Goal: Information Seeking & Learning: Understand process/instructions

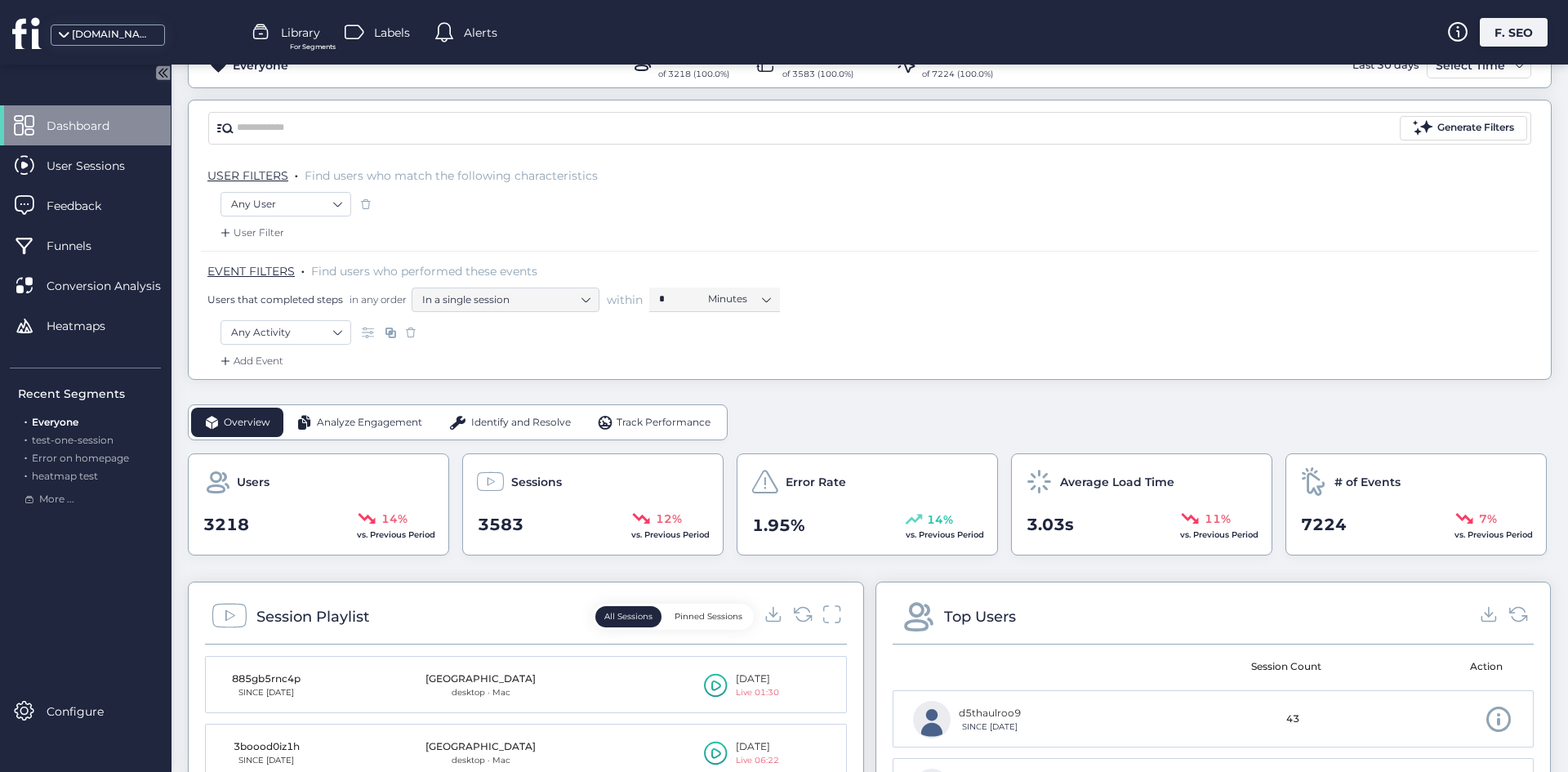
scroll to position [326, 0]
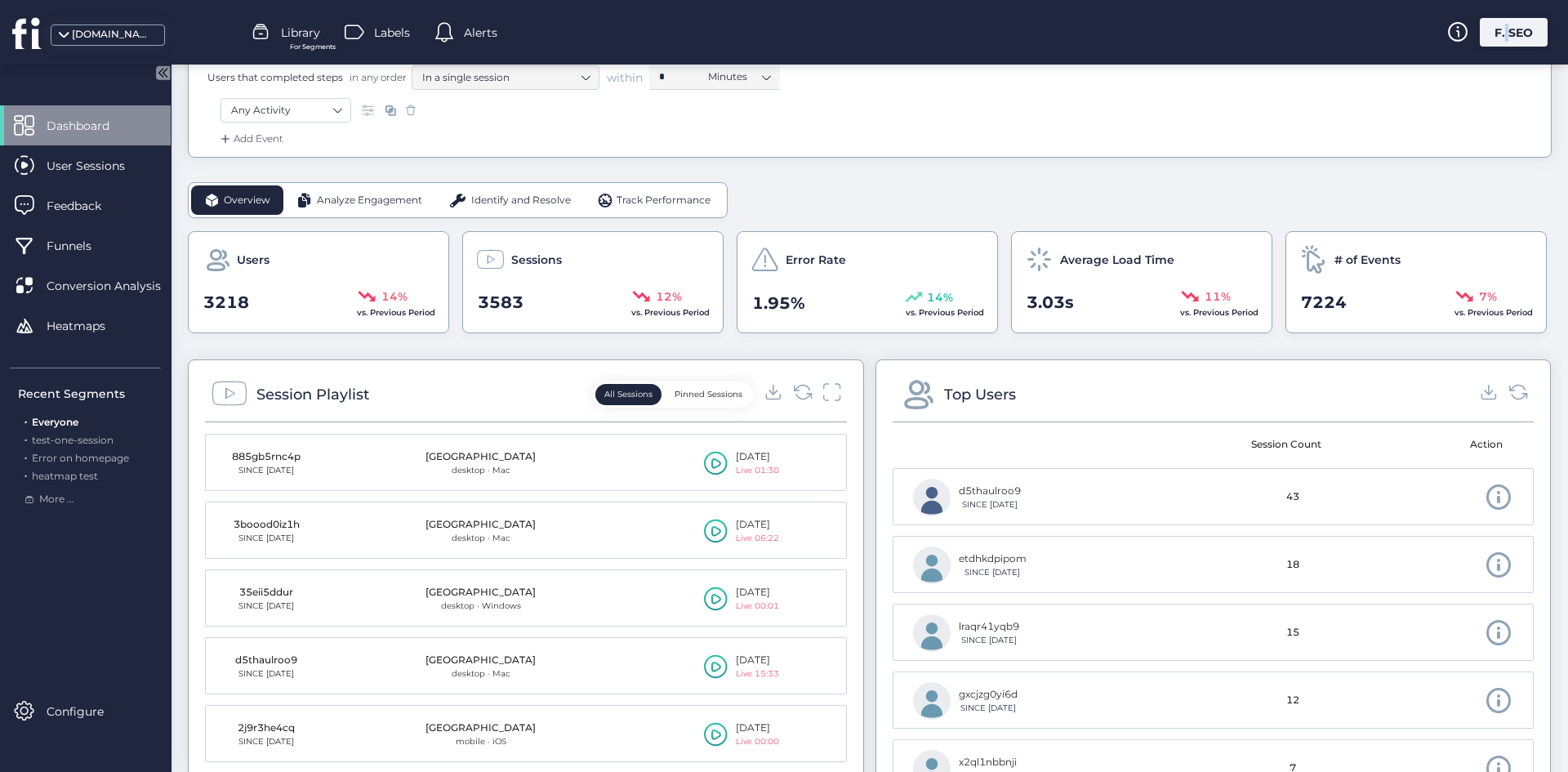
click at [1501, 40] on div "F. SEO" at bounding box center [1514, 32] width 68 height 29
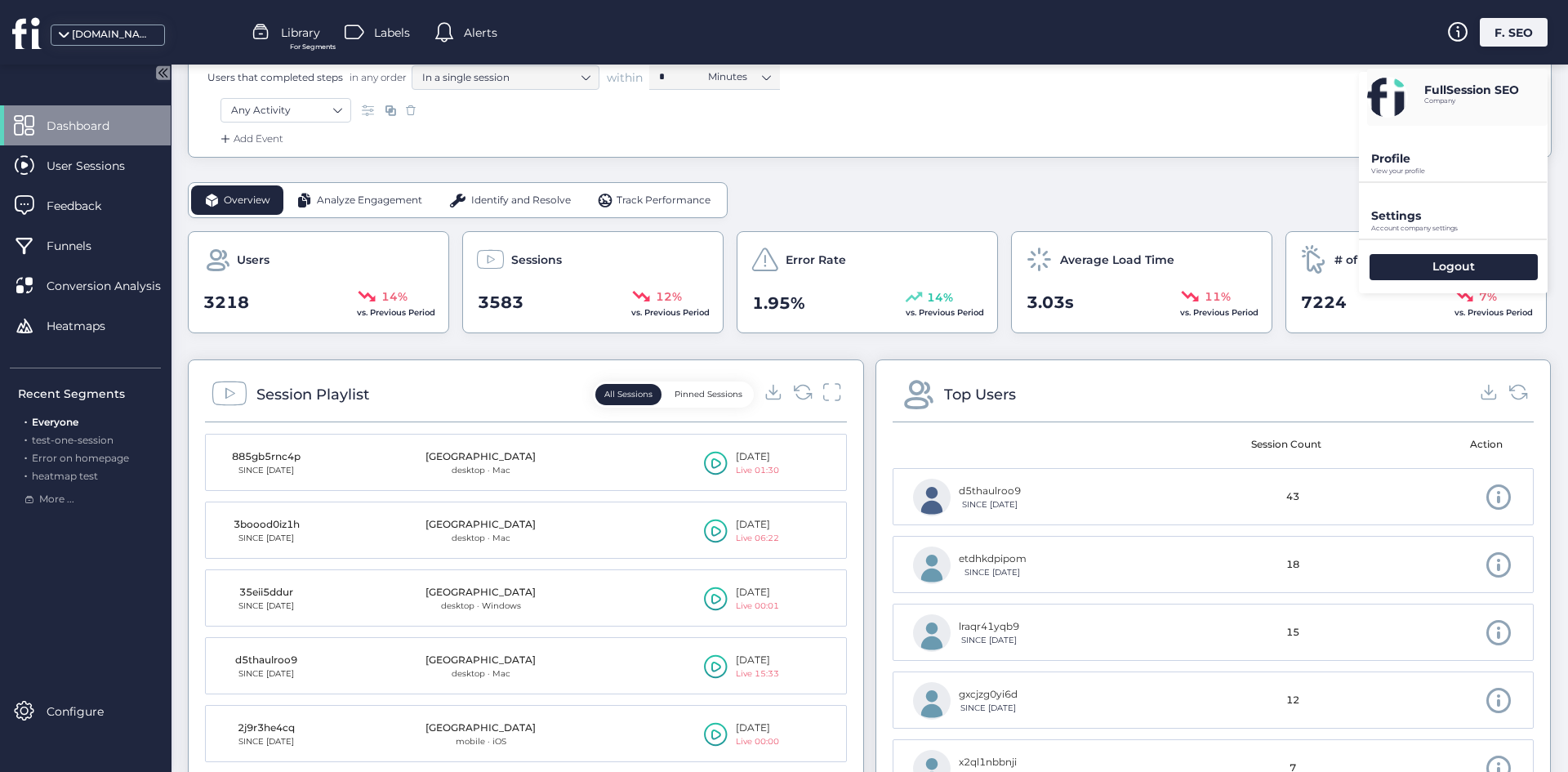
click at [1490, 29] on div "F. SEO" at bounding box center [1514, 32] width 68 height 29
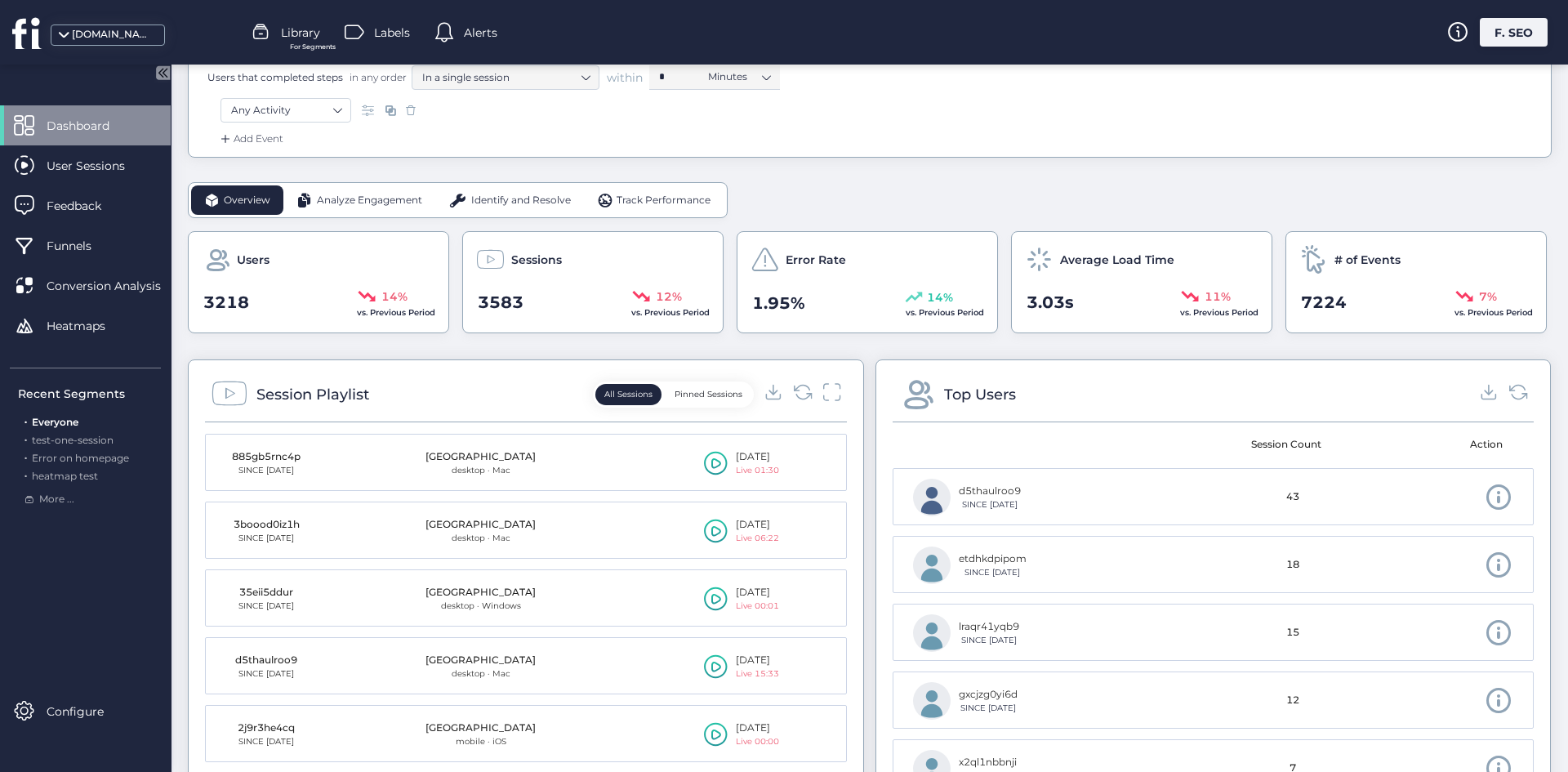
click at [1490, 29] on div "F. SEO" at bounding box center [1514, 32] width 68 height 29
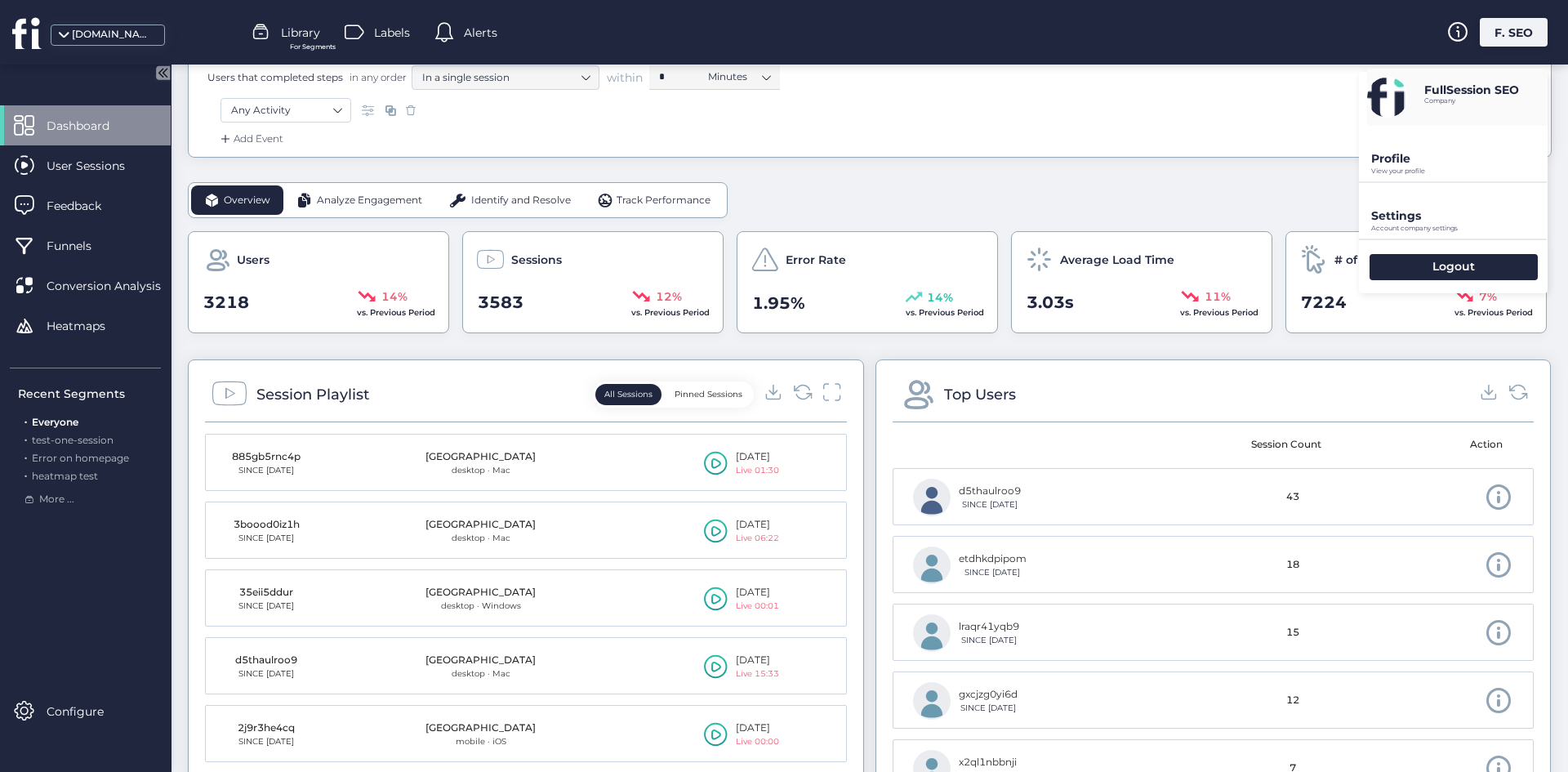
click at [1396, 164] on p "Profile" at bounding box center [1460, 158] width 177 height 15
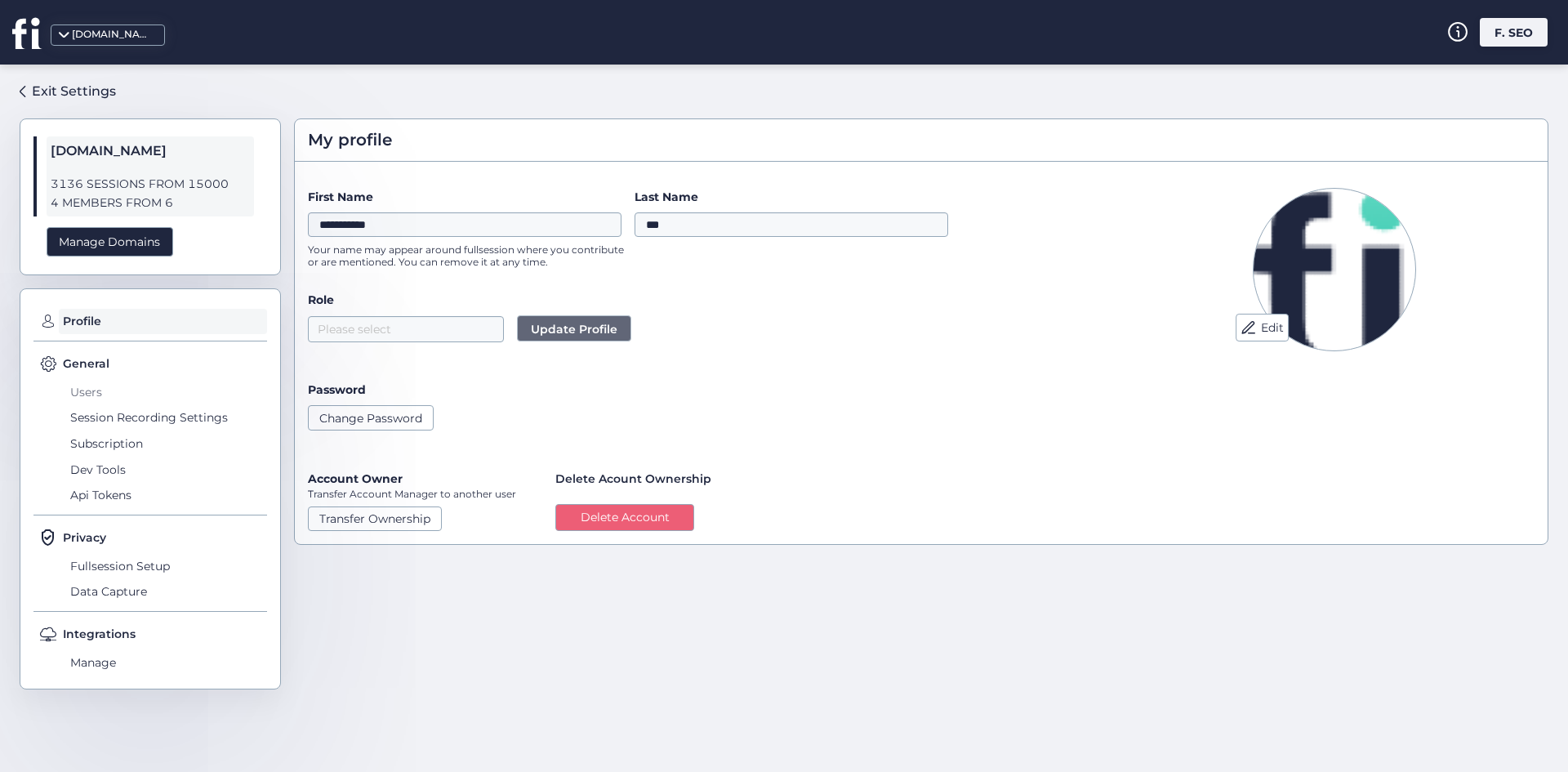
click at [107, 391] on span "Users" at bounding box center [167, 391] width 201 height 27
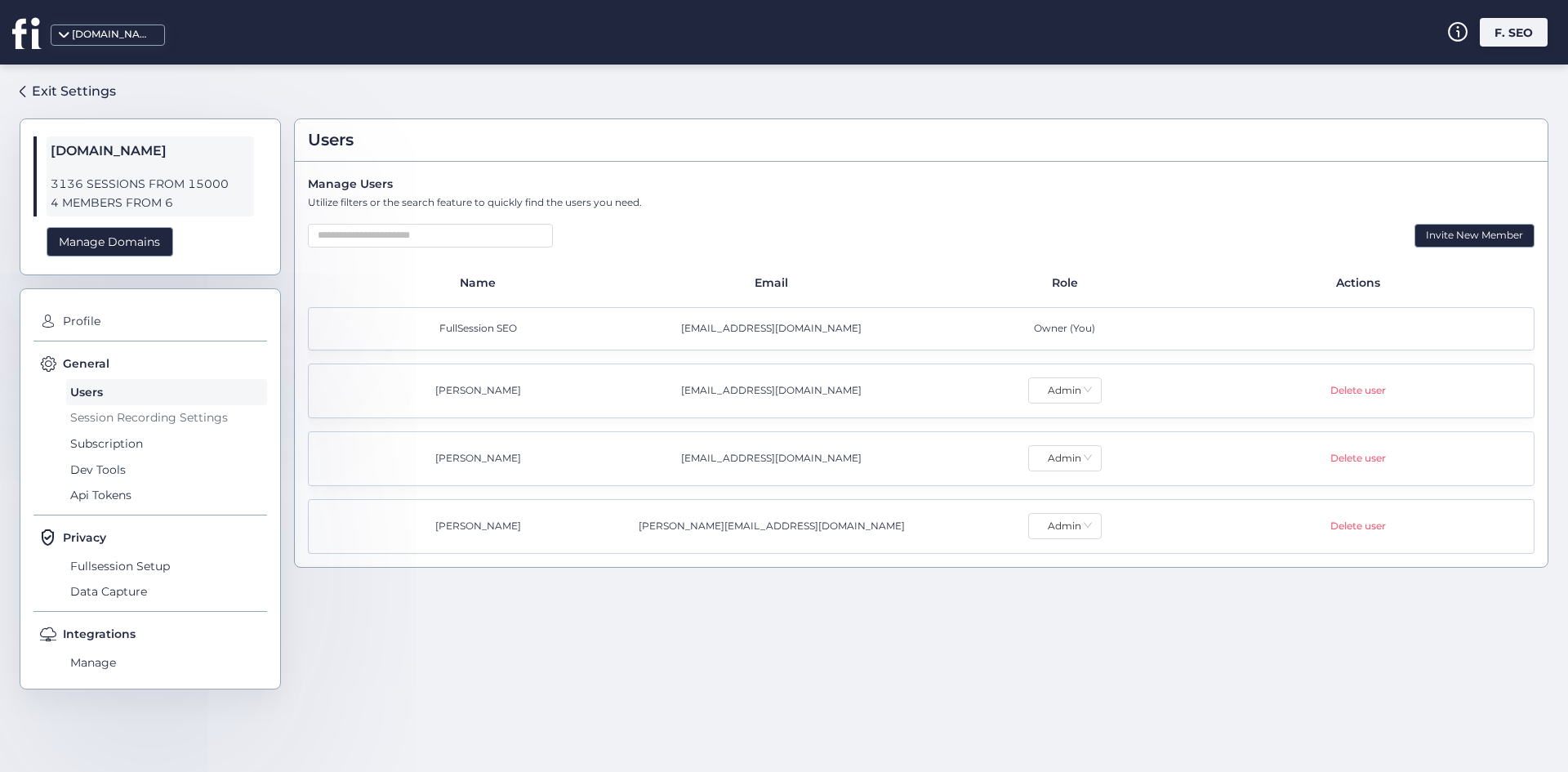
click at [107, 420] on span "Session Recording Settings" at bounding box center [167, 418] width 201 height 27
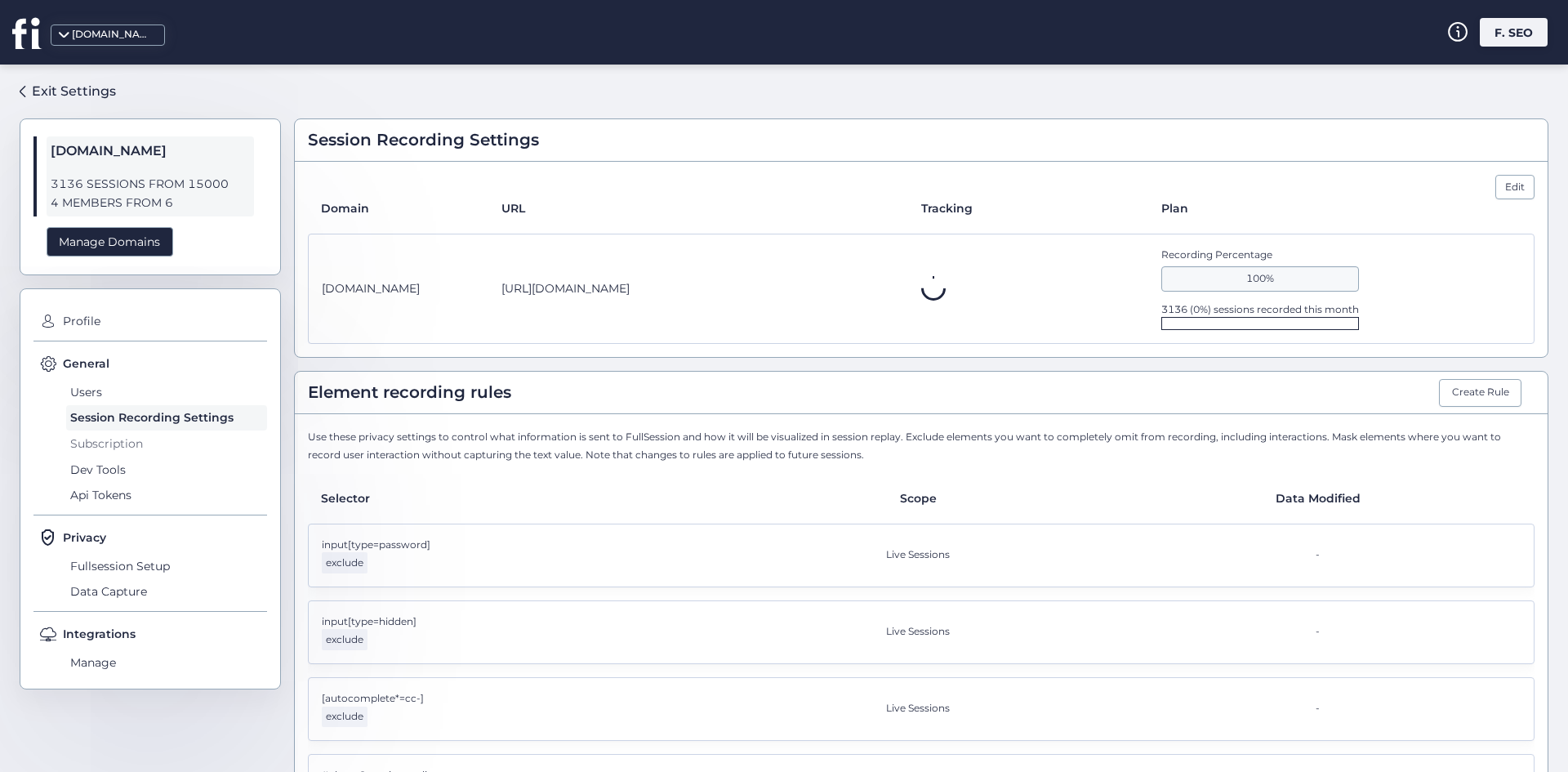
click at [108, 443] on span "Subscription" at bounding box center [167, 444] width 201 height 27
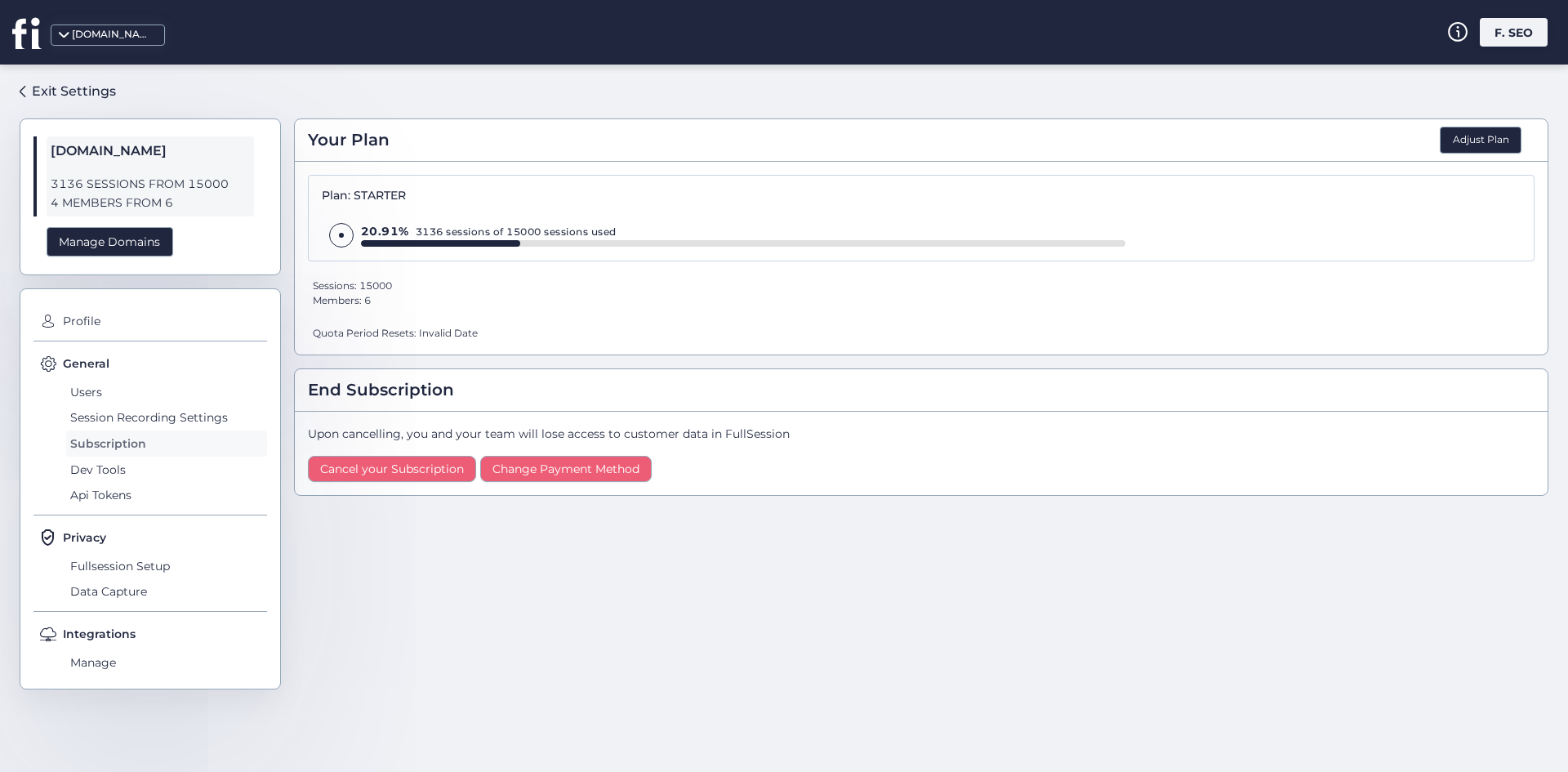
click at [113, 455] on span "Subscription" at bounding box center [167, 444] width 201 height 27
click at [112, 464] on span "Dev Tools" at bounding box center [167, 469] width 201 height 27
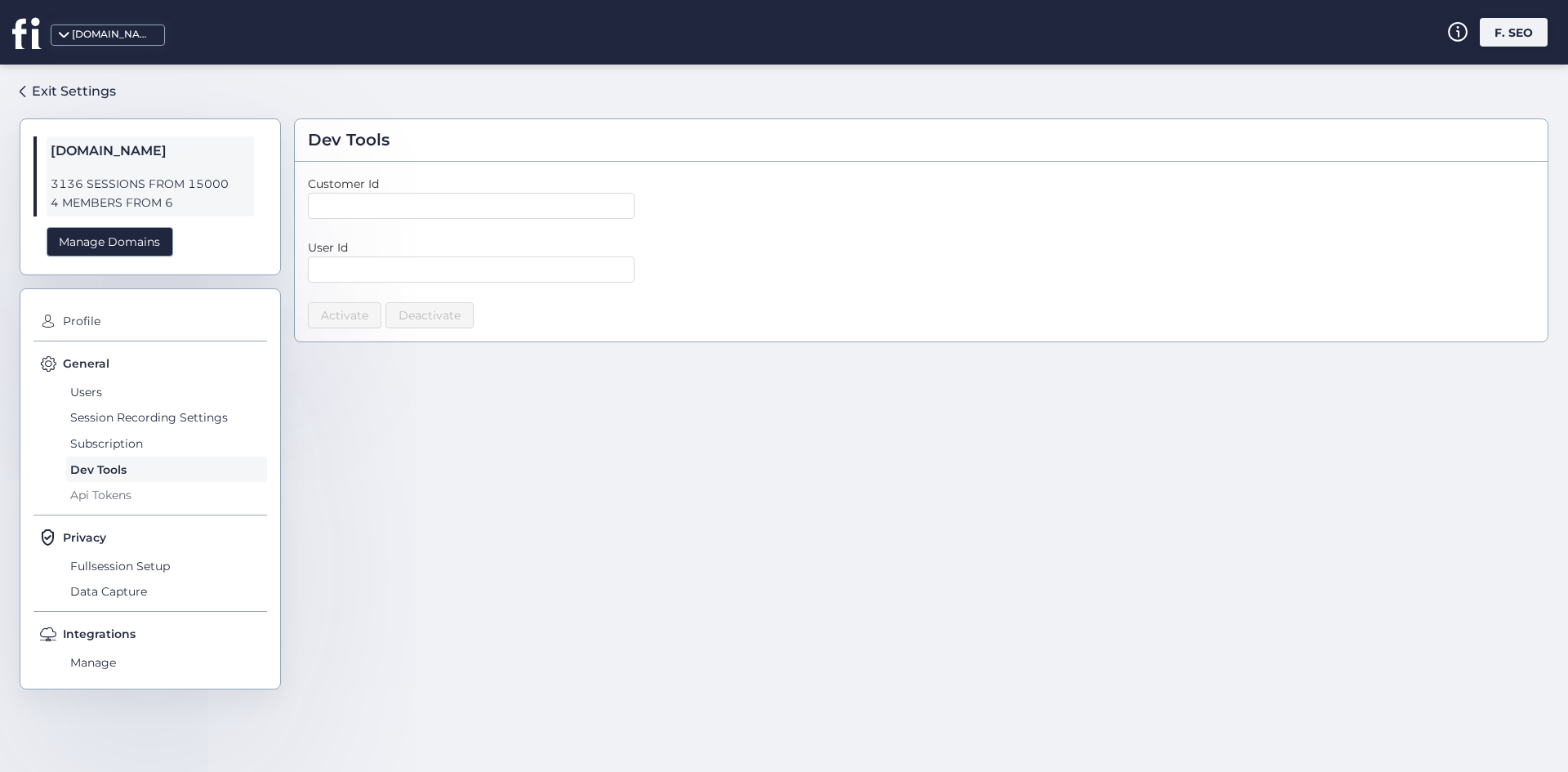
click at [108, 486] on span "Api Tokens" at bounding box center [167, 495] width 201 height 27
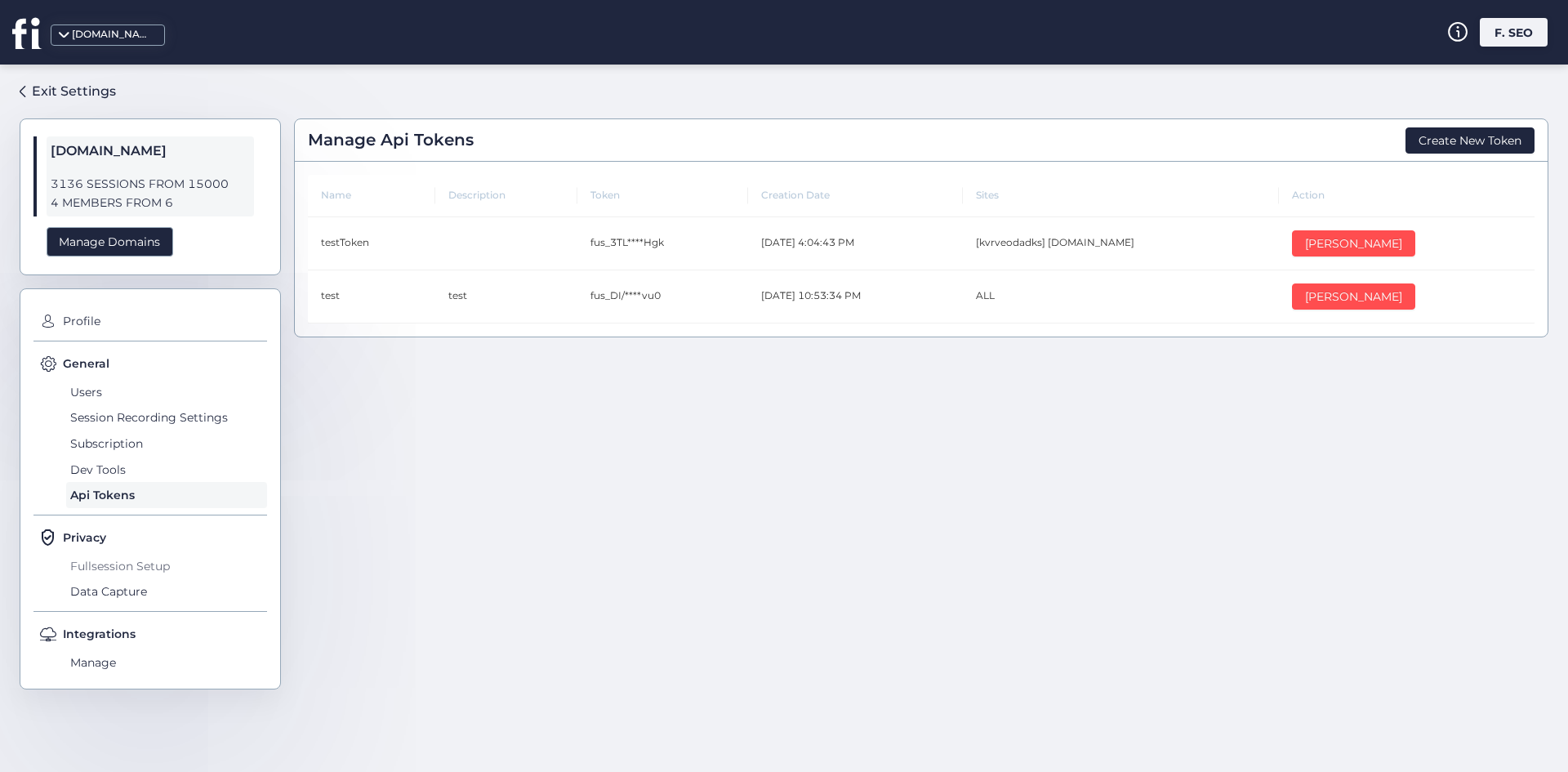
click at [138, 559] on span "Fullsession Setup" at bounding box center [167, 566] width 201 height 27
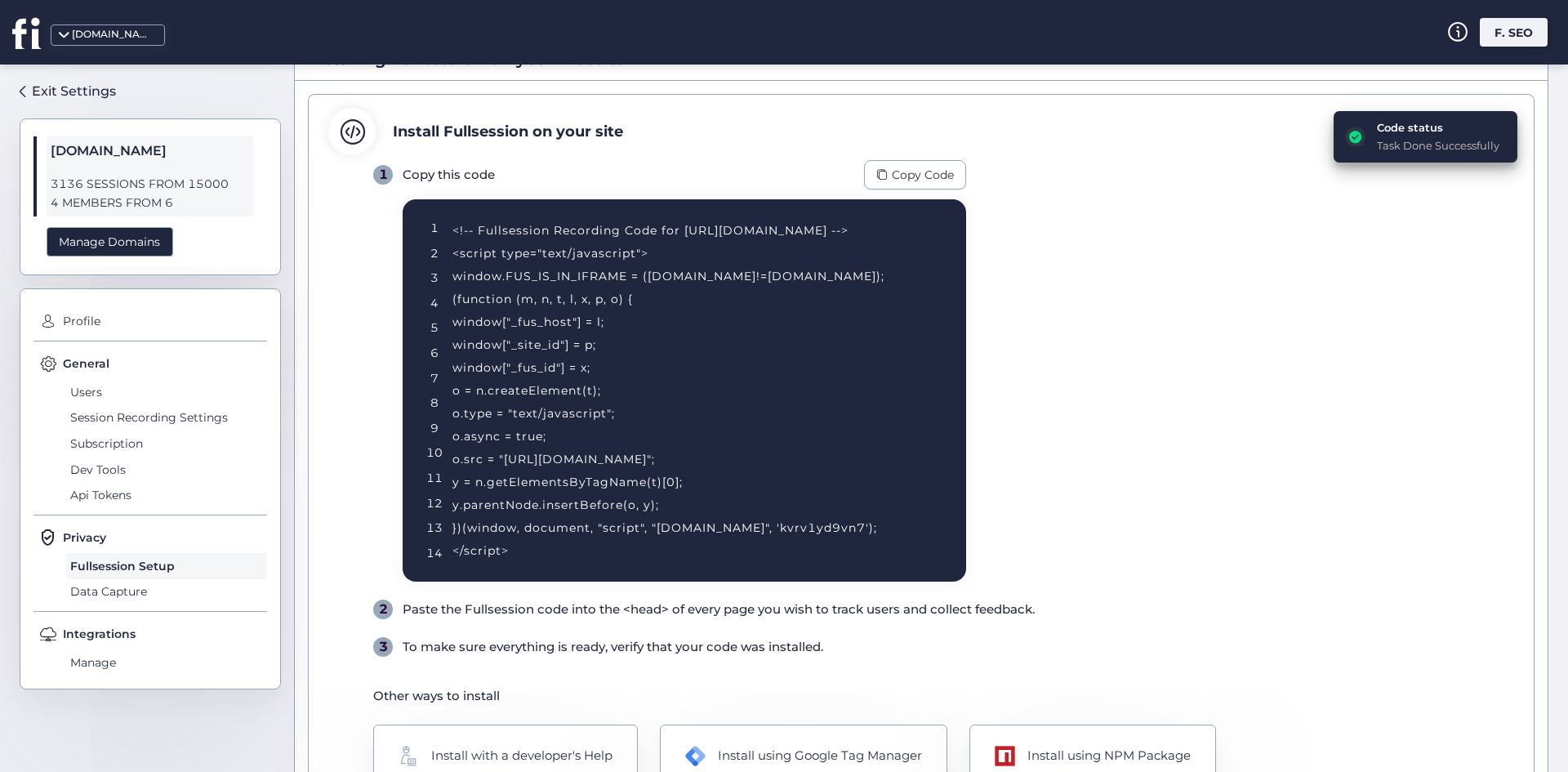
scroll to position [174, 0]
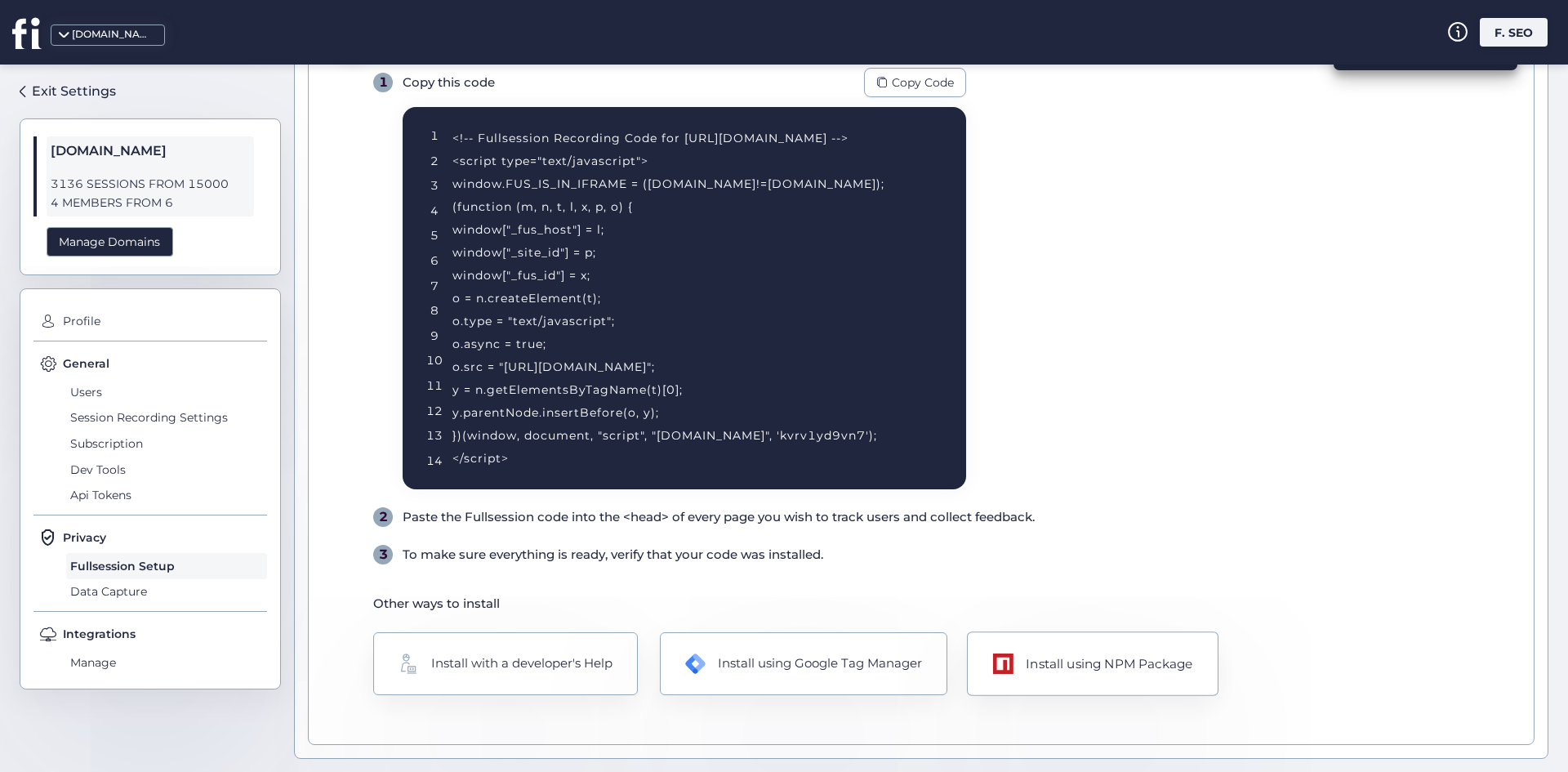
click at [1054, 681] on div "Install using NPM Package" at bounding box center [1093, 663] width 251 height 64
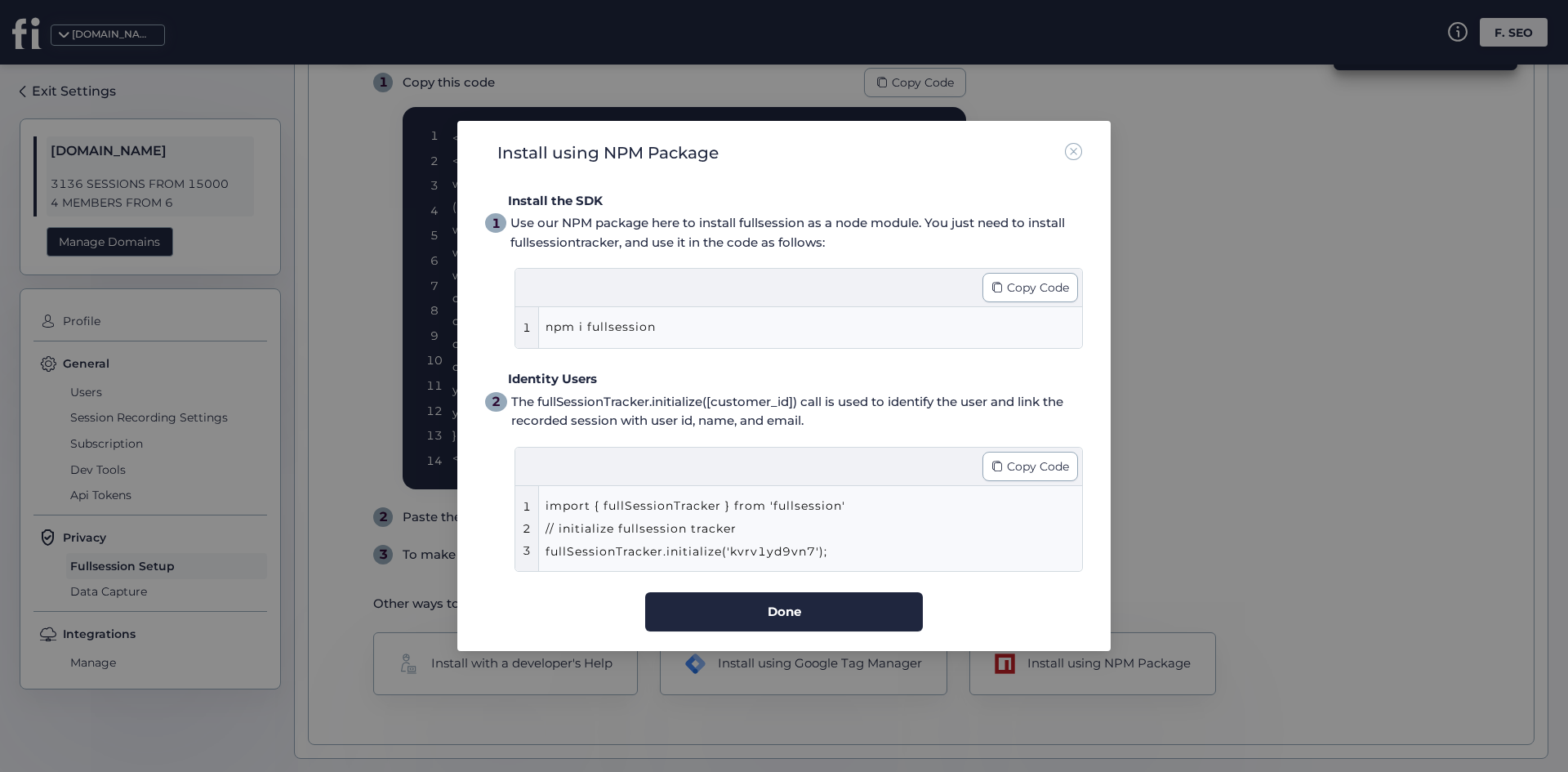
click at [621, 344] on div "npm i fullsession" at bounding box center [814, 326] width 536 height 40
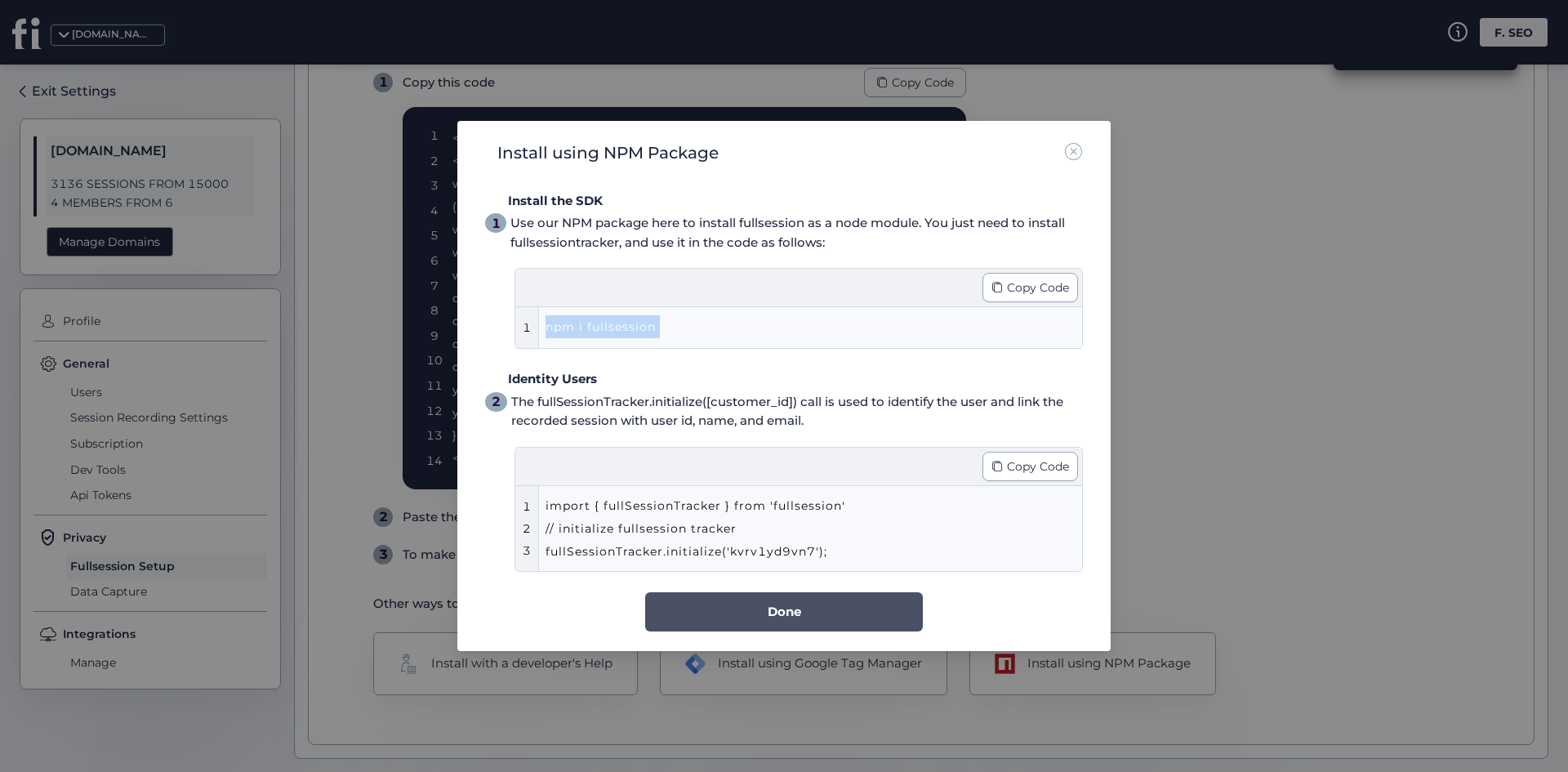
click at [723, 595] on button "Done" at bounding box center [784, 612] width 278 height 39
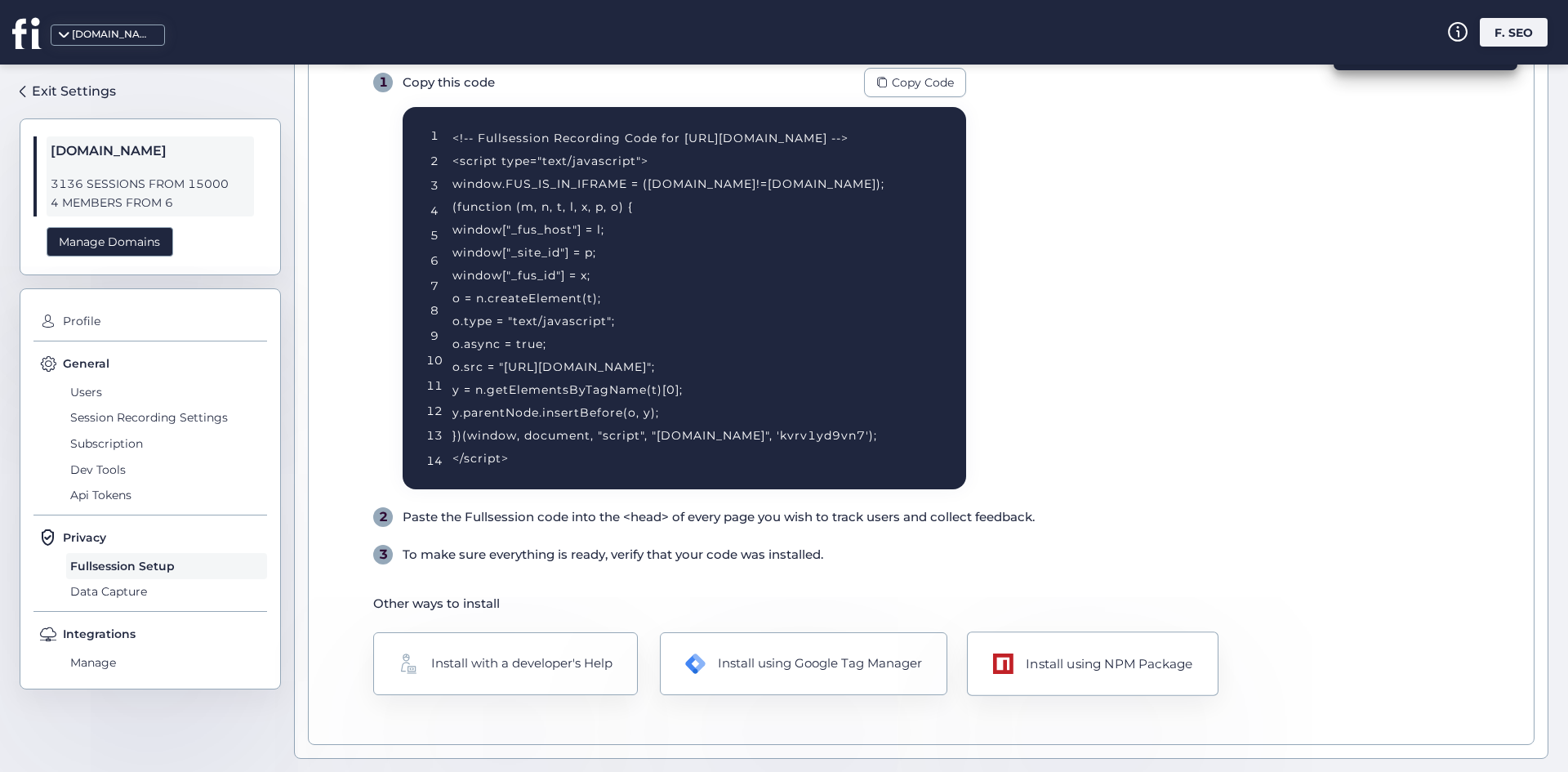
click at [1099, 667] on div "Install using NPM Package" at bounding box center [1108, 664] width 167 height 20
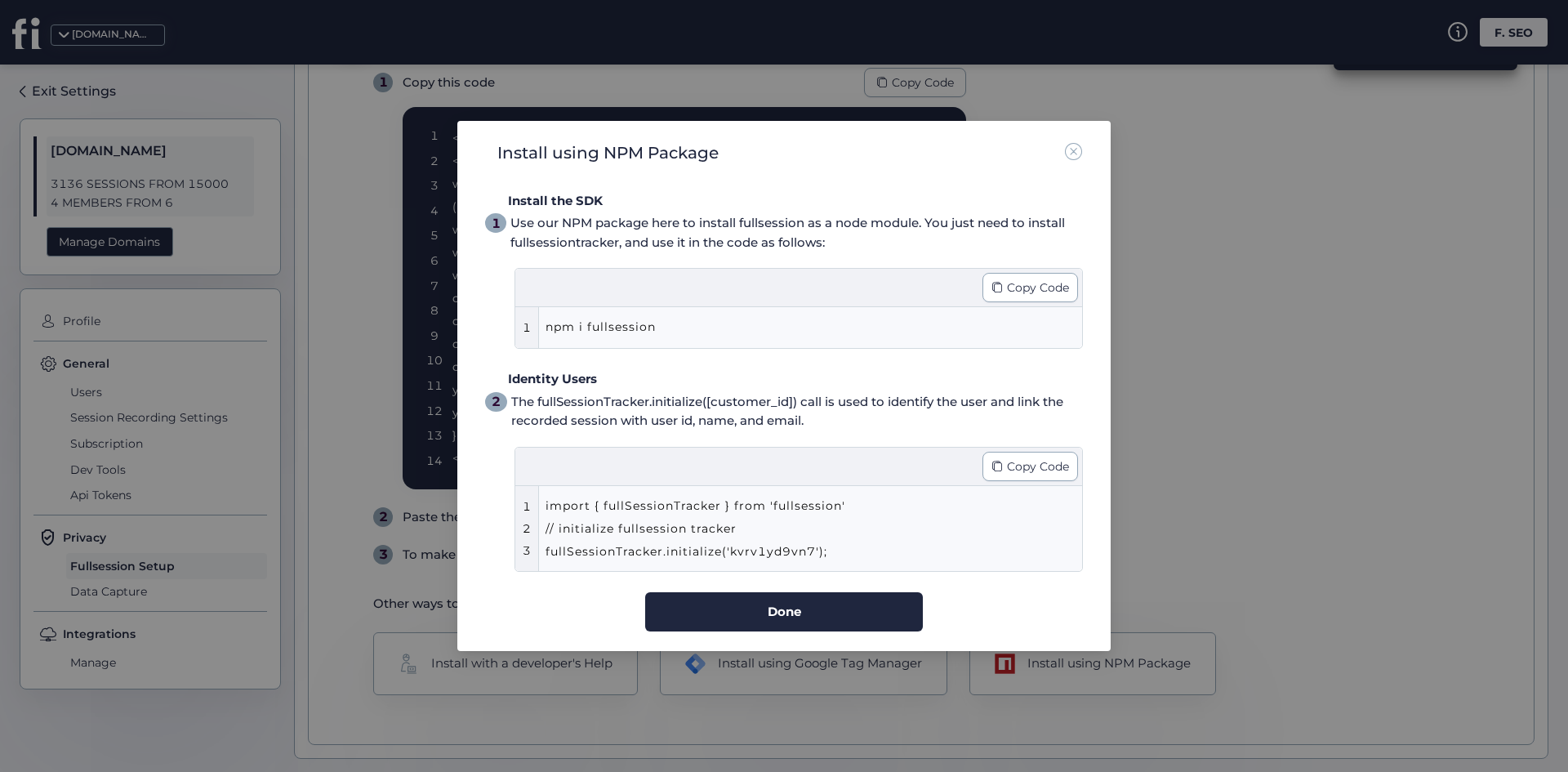
drag, startPoint x: 839, startPoint y: 550, endPoint x: 552, endPoint y: 501, distance: 291.2
click at [541, 502] on div "1 2 3 import { fullSessionTracker } from 'fullsession' // initialize fullsessio…" at bounding box center [799, 528] width 567 height 85
click at [836, 515] on div "import { fullSessionTracker } from 'fullsession' // initialize fullsession trac…" at bounding box center [782, 528] width 473 height 69
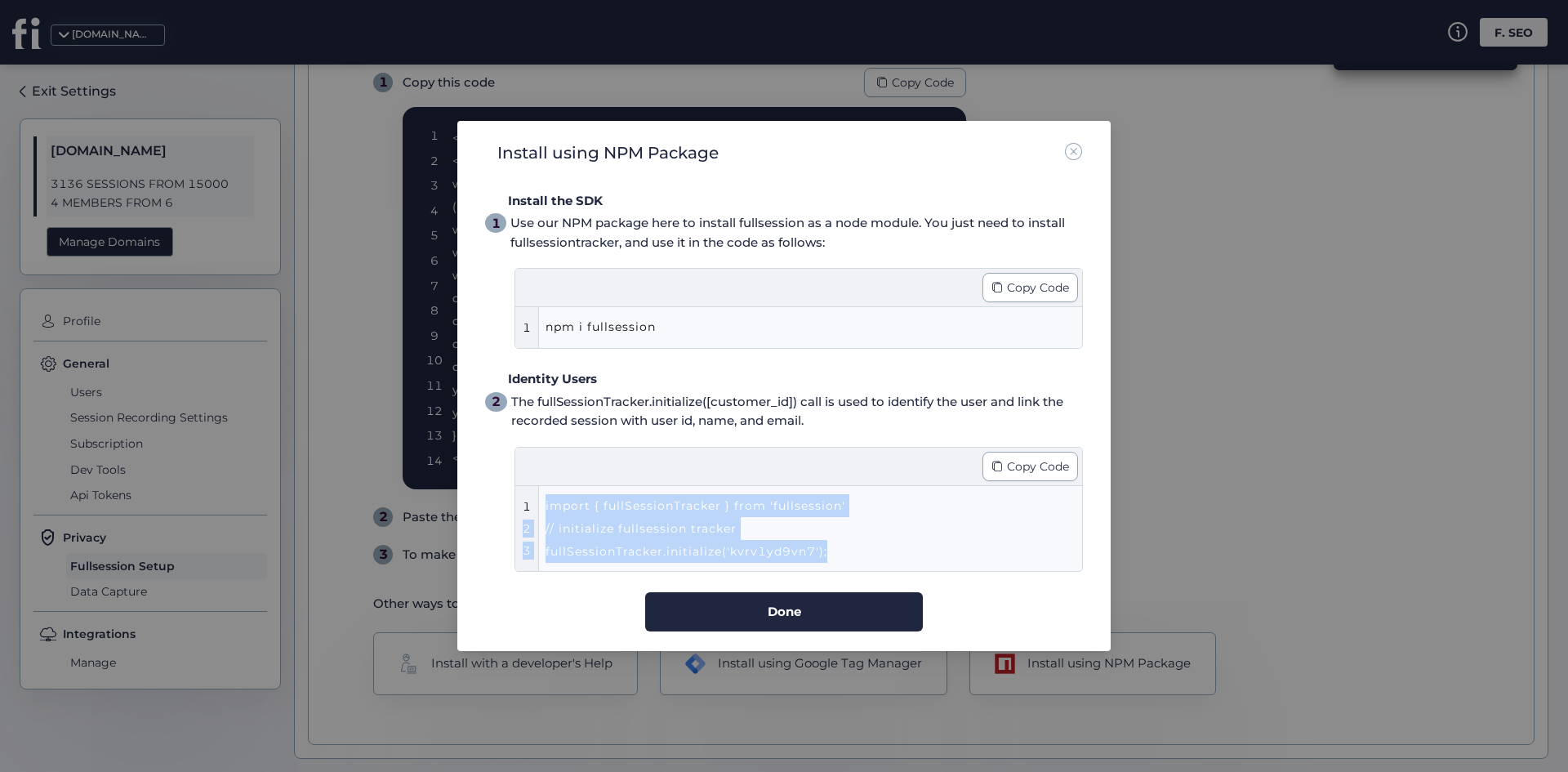
drag, startPoint x: 871, startPoint y: 544, endPoint x: 504, endPoint y: 496, distance: 370.1
click at [504, 496] on div "Identity Users 2 The fullSessionTracker.initialize([customer_id]) call is used …" at bounding box center [784, 469] width 598 height 202
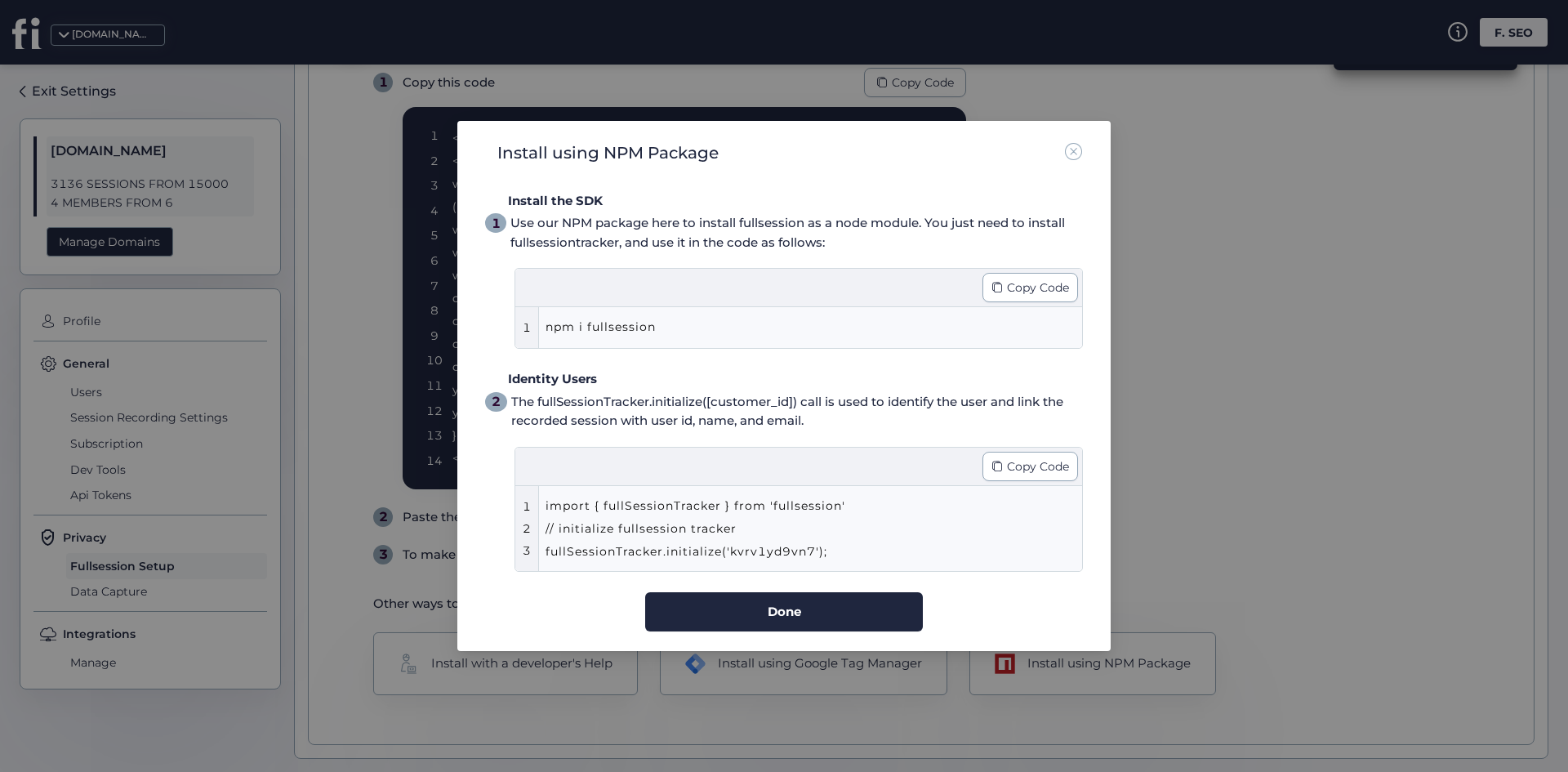
click at [784, 389] on div "Identity Users 2 The fullSessionTracker.initialize([customer_id]) call is used …" at bounding box center [784, 469] width 598 height 202
click at [790, 401] on div "The fullSessionTracker.initialize([customer_id]) call is used to identify the u…" at bounding box center [798, 411] width 572 height 38
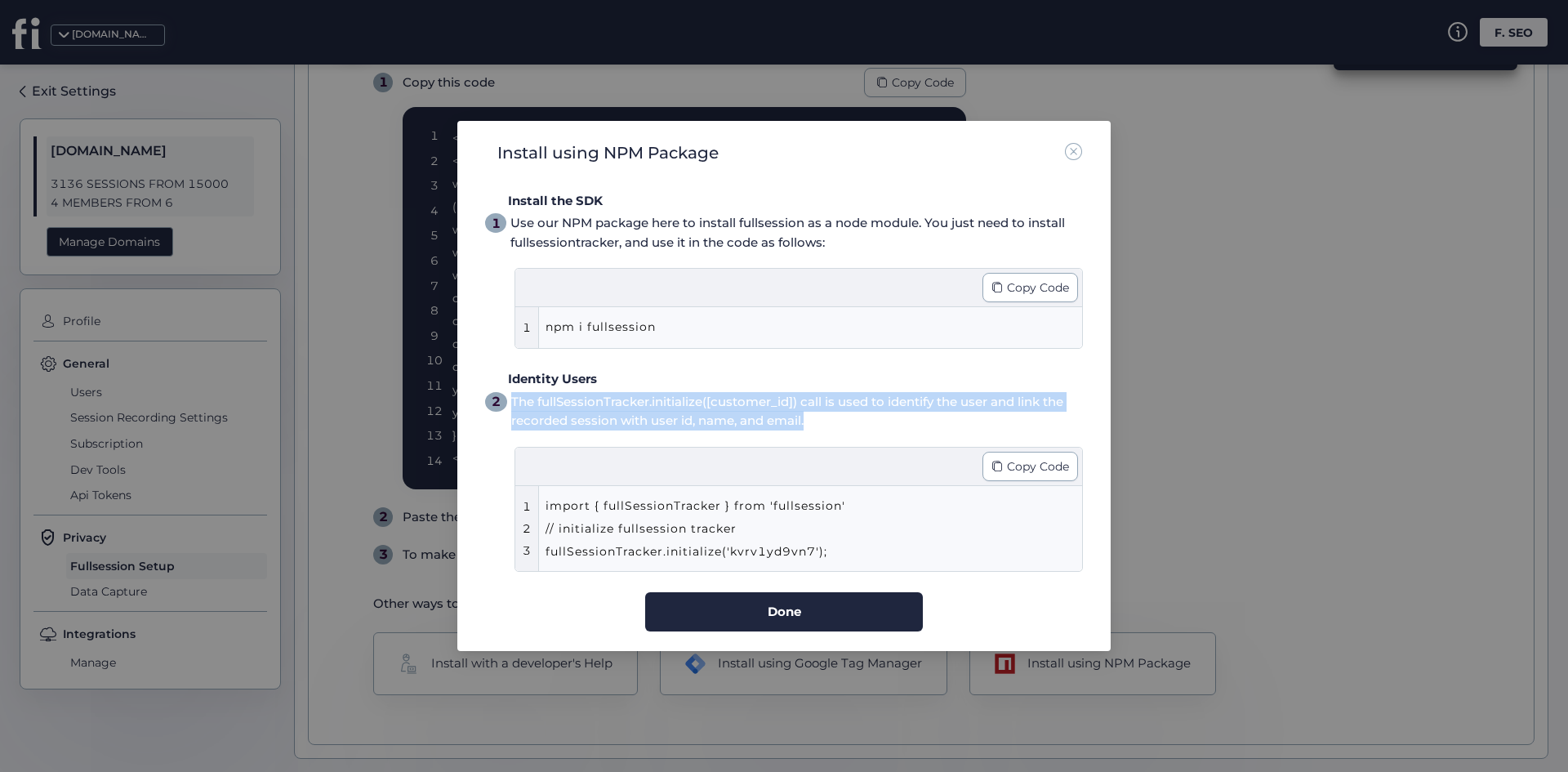
click at [790, 401] on div "The fullSessionTracker.initialize([customer_id]) call is used to identify the u…" at bounding box center [798, 411] width 572 height 38
click at [780, 411] on div "The fullSessionTracker.initialize([customer_id]) call is used to identify the u…" at bounding box center [798, 411] width 572 height 38
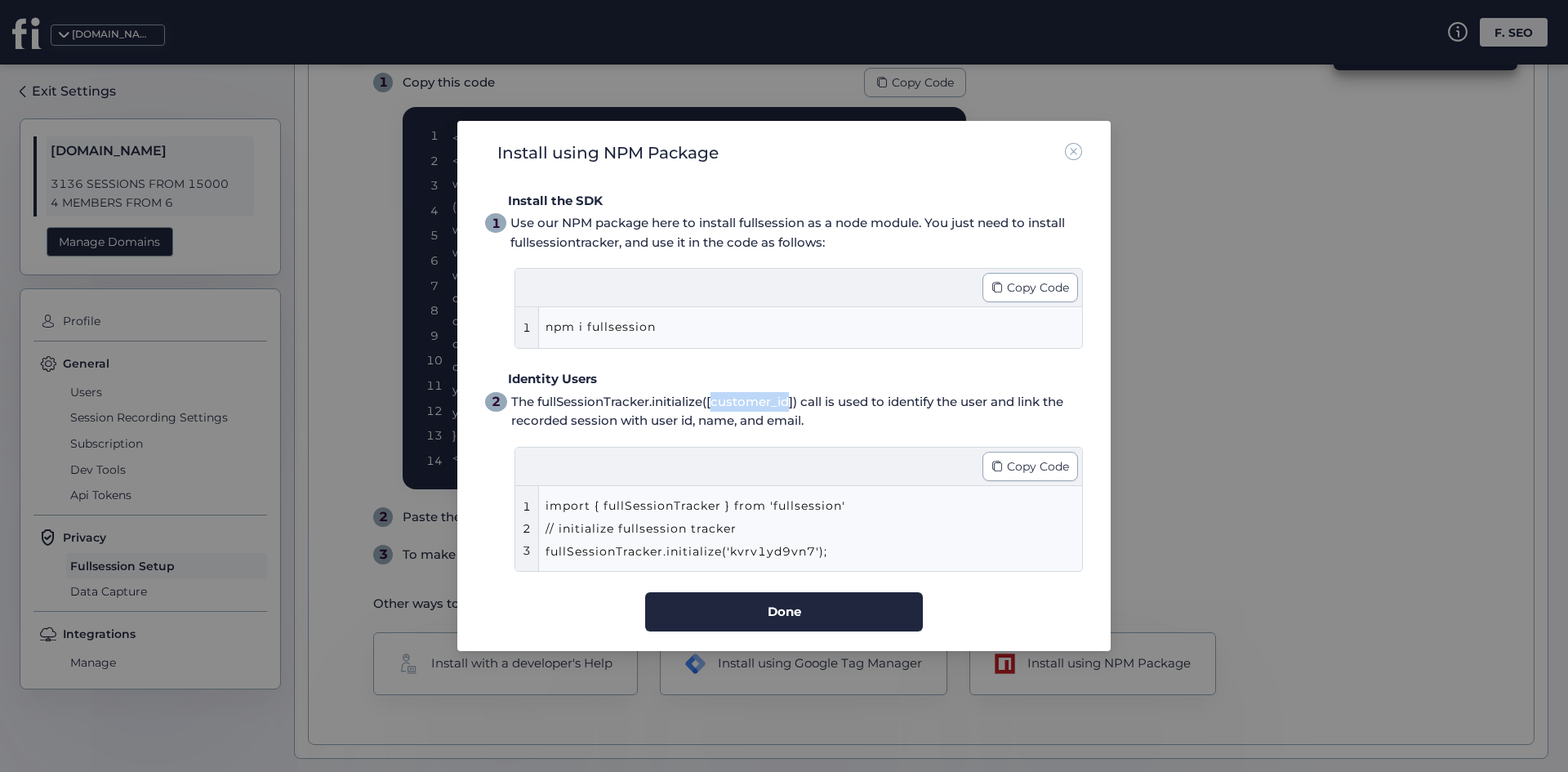
click at [781, 411] on div "The fullSessionTracker.initialize([customer_id]) call is used to identify the u…" at bounding box center [798, 411] width 572 height 38
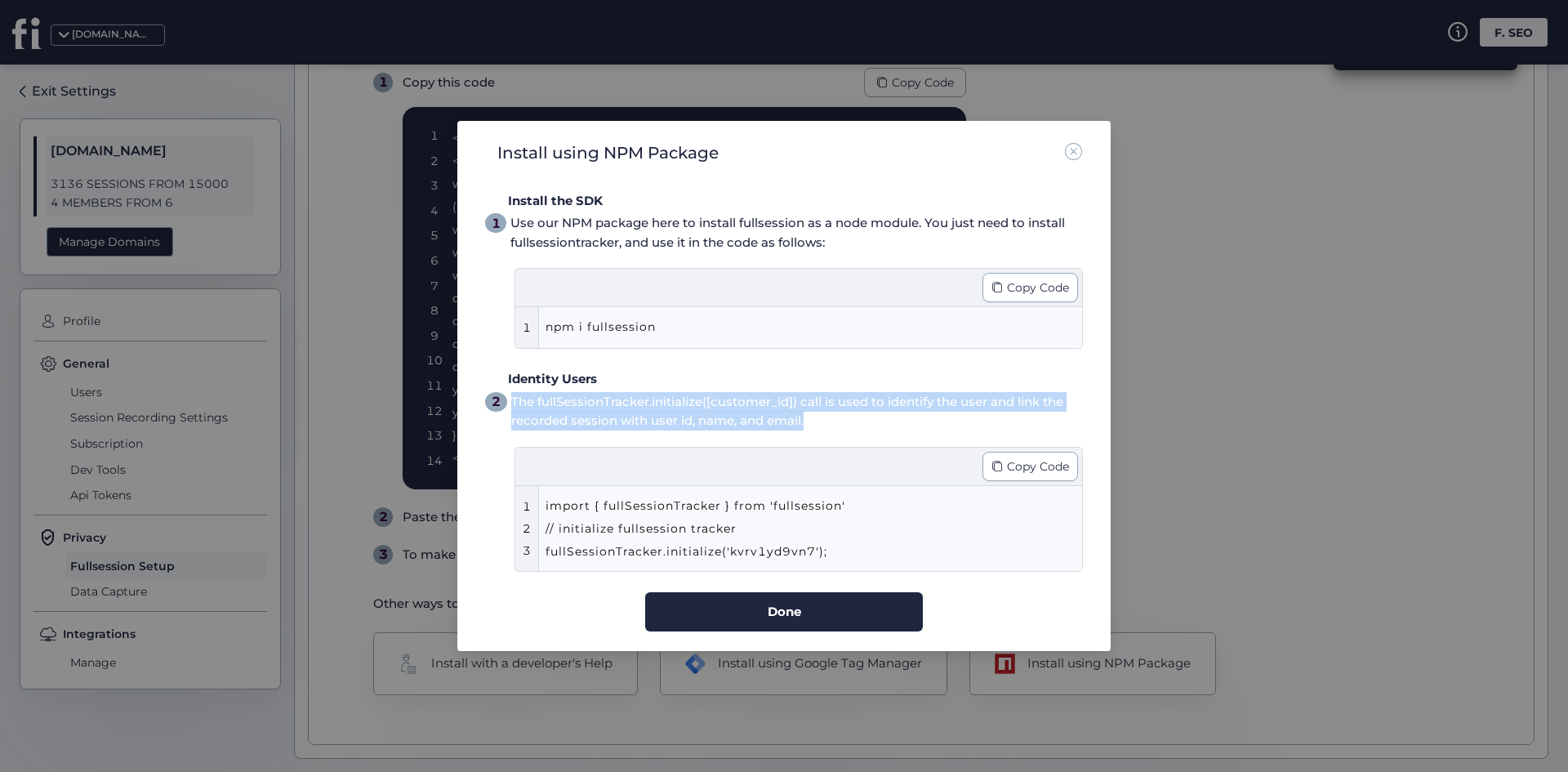
click at [781, 411] on div "The fullSessionTracker.initialize([customer_id]) call is used to identify the u…" at bounding box center [798, 411] width 572 height 38
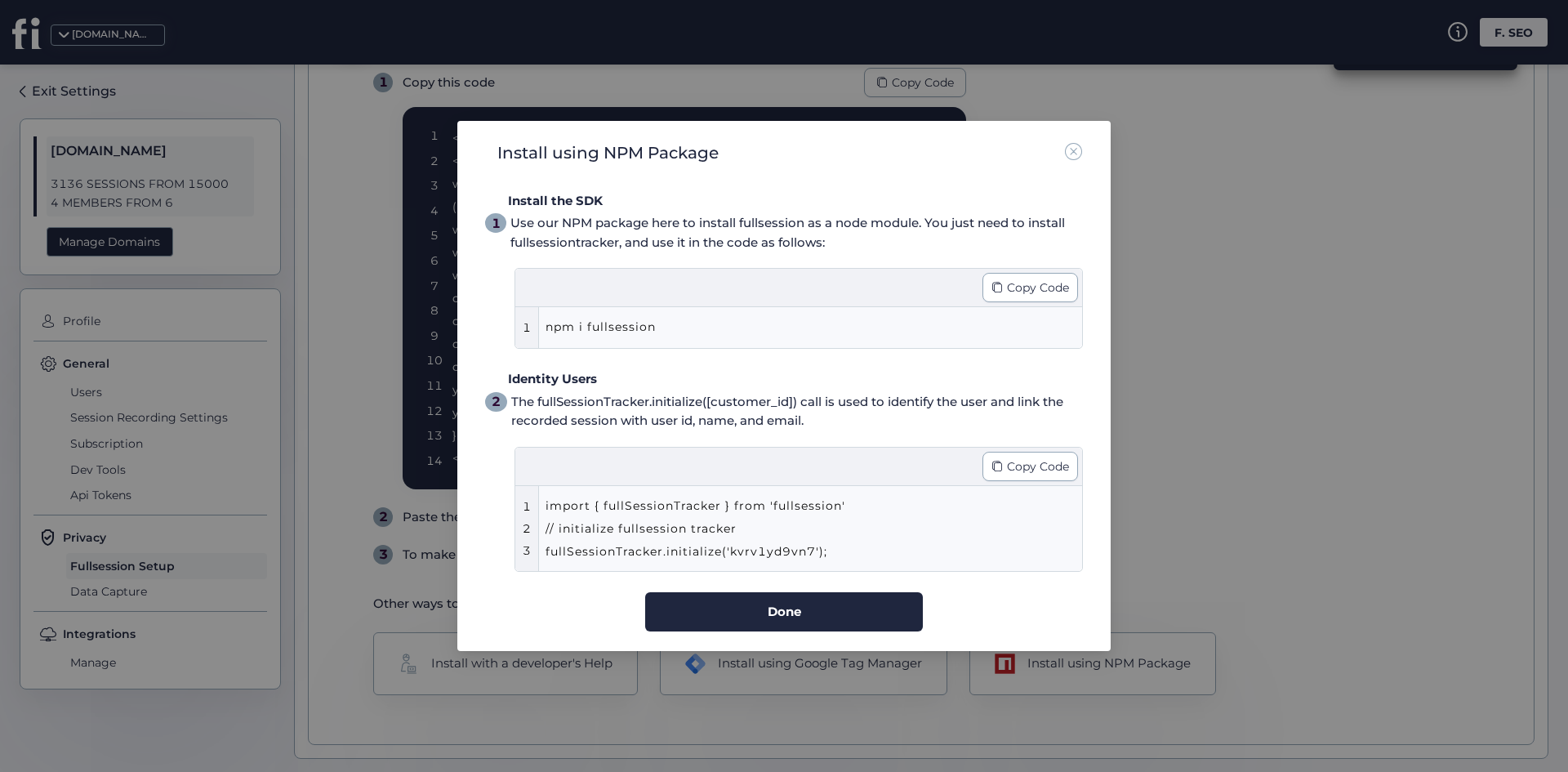
click at [716, 494] on div "import { fullSessionTracker } from 'fullsession' // initialize fullsession trac…" at bounding box center [782, 528] width 473 height 69
click at [716, 520] on div "import { fullSessionTracker } from 'fullsession' // initialize fullsession trac…" at bounding box center [782, 528] width 473 height 69
click at [716, 521] on div "import { fullSessionTracker } from 'fullsession' // initialize fullsession trac…" at bounding box center [782, 528] width 473 height 69
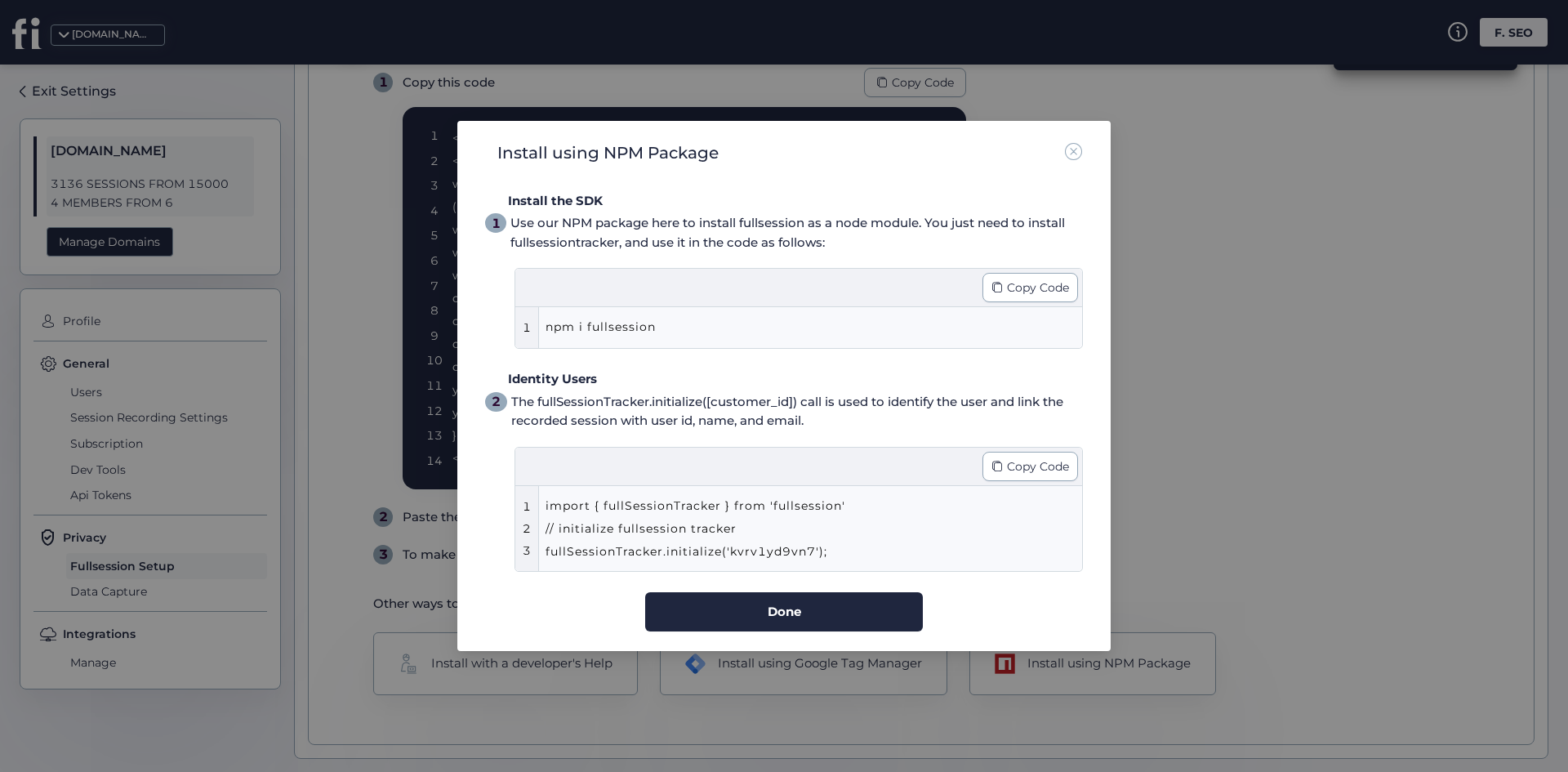
click at [667, 411] on div "The fullSessionTracker.initialize([customer_id]) call is used to identify the u…" at bounding box center [798, 411] width 572 height 38
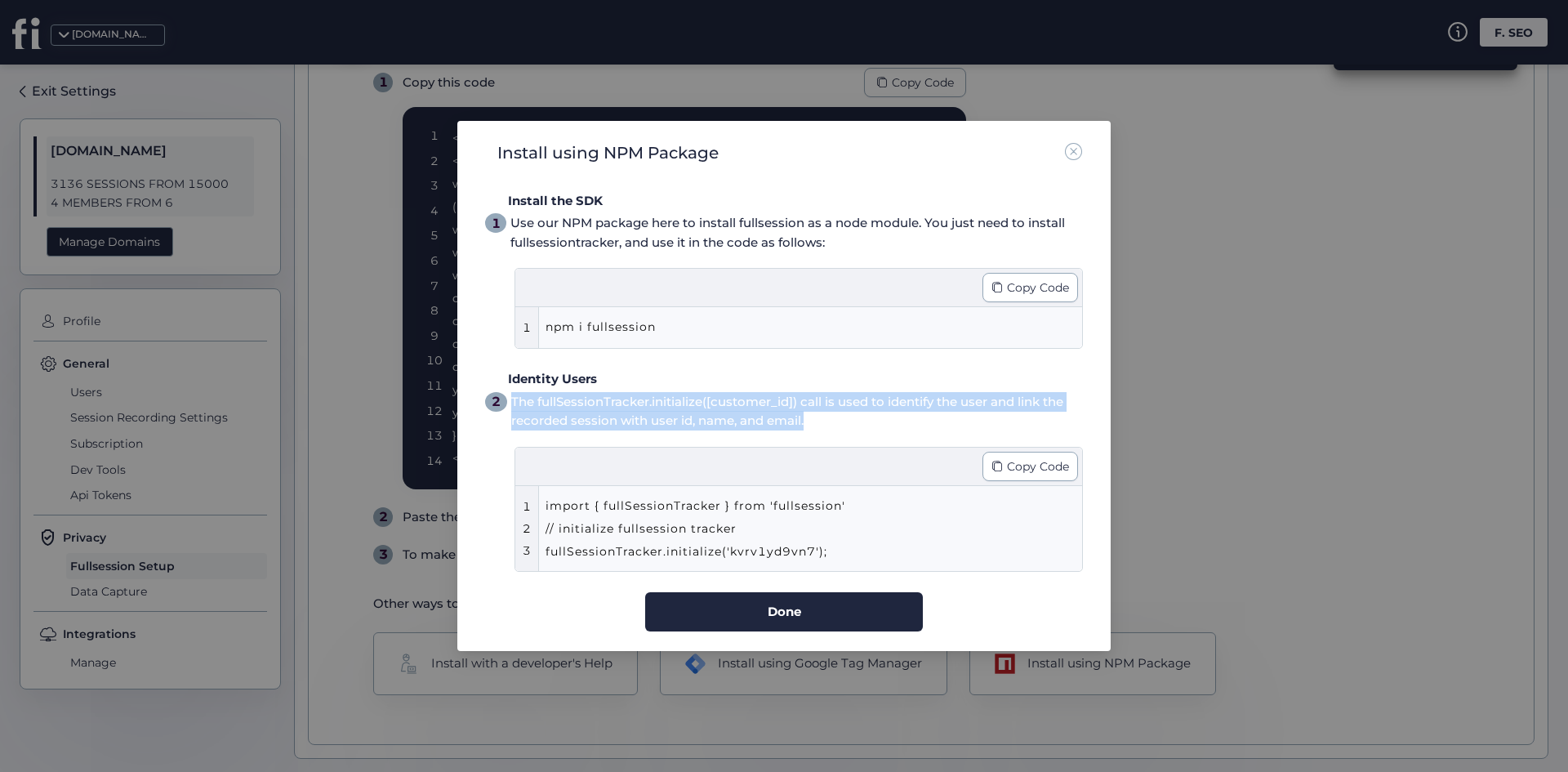
click at [667, 411] on div "The fullSessionTracker.initialize([customer_id]) call is used to identify the u…" at bounding box center [798, 411] width 572 height 38
click at [627, 416] on div "The fullSessionTracker.initialize([customer_id]) call is used to identify the u…" at bounding box center [798, 411] width 572 height 38
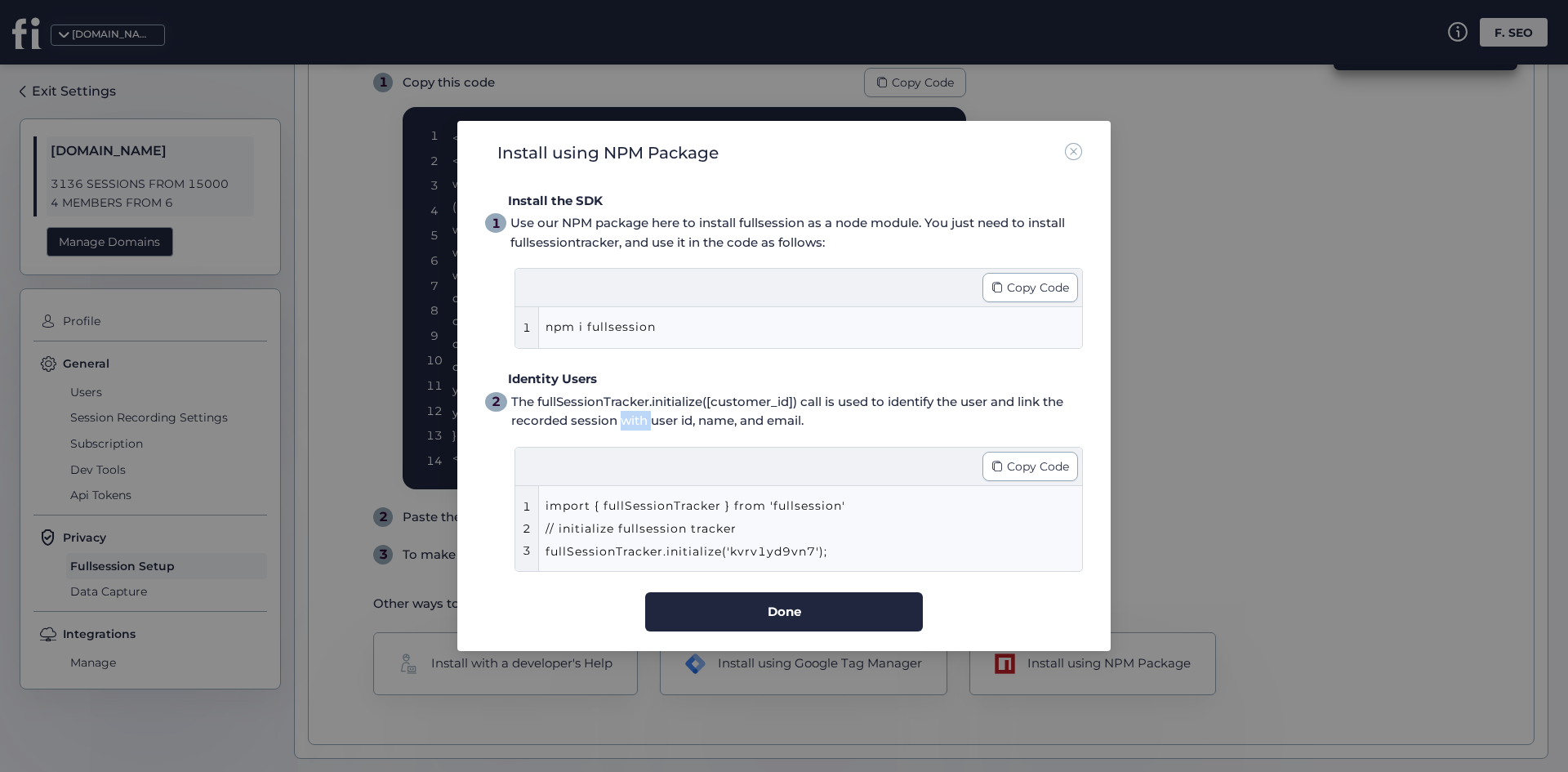
click at [627, 416] on div "The fullSessionTracker.initialize([customer_id]) call is used to identify the u…" at bounding box center [798, 411] width 572 height 38
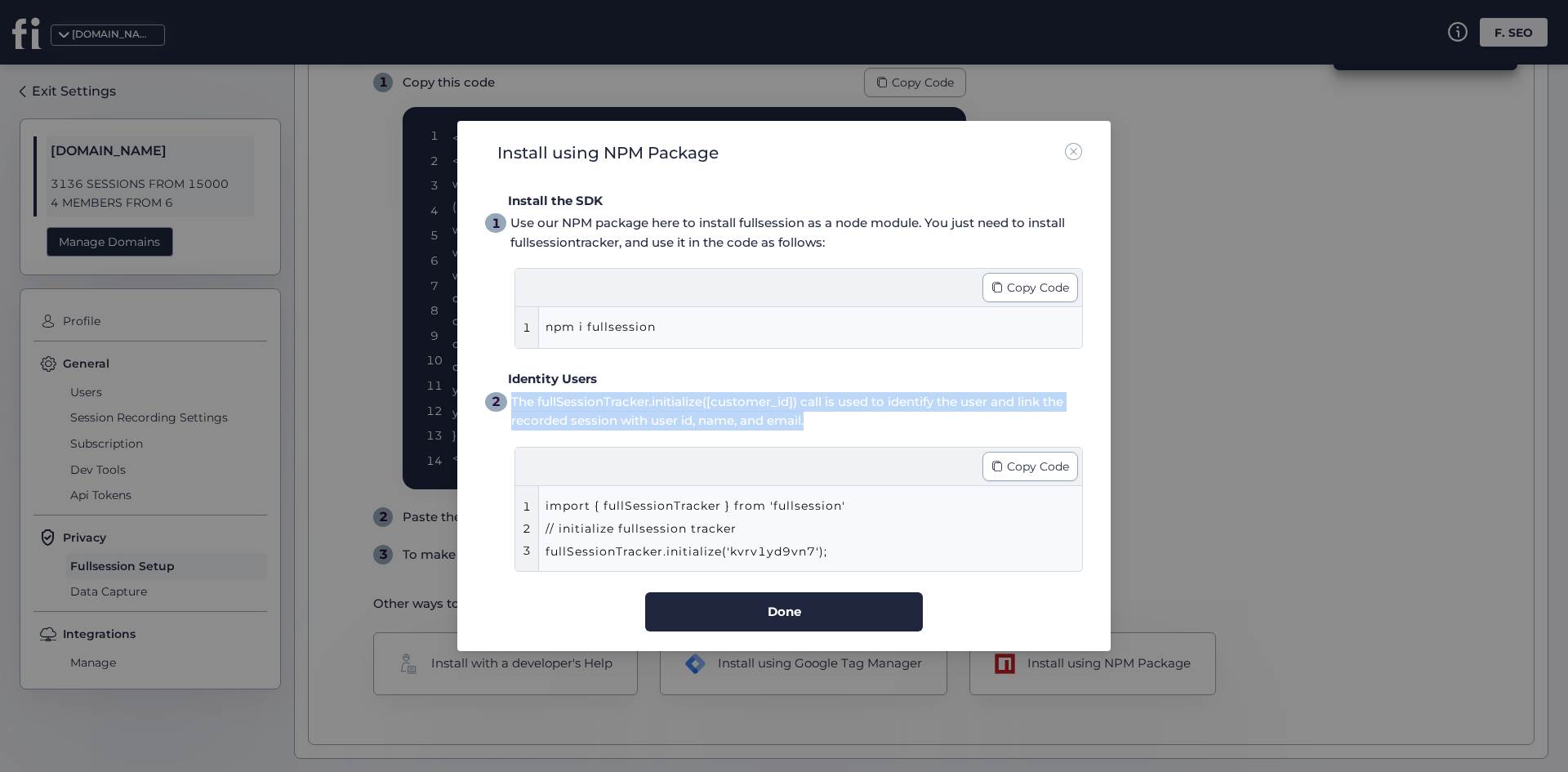
click at [626, 415] on div "The fullSessionTracker.initialize([customer_id]) call is used to identify the u…" at bounding box center [798, 411] width 572 height 38
click at [835, 424] on div "The fullSessionTracker.initialize([customer_id]) call is used to identify the u…" at bounding box center [798, 411] width 572 height 38
drag, startPoint x: 851, startPoint y: 424, endPoint x: 496, endPoint y: 352, distance: 362.2
click at [497, 360] on div "Install the SDK 1 Use our NPM package here to install fullsession as a node mod…" at bounding box center [784, 411] width 598 height 440
click at [835, 401] on div "The fullSessionTracker.initialize([customer_id]) call is used to identify the u…" at bounding box center [798, 411] width 572 height 38
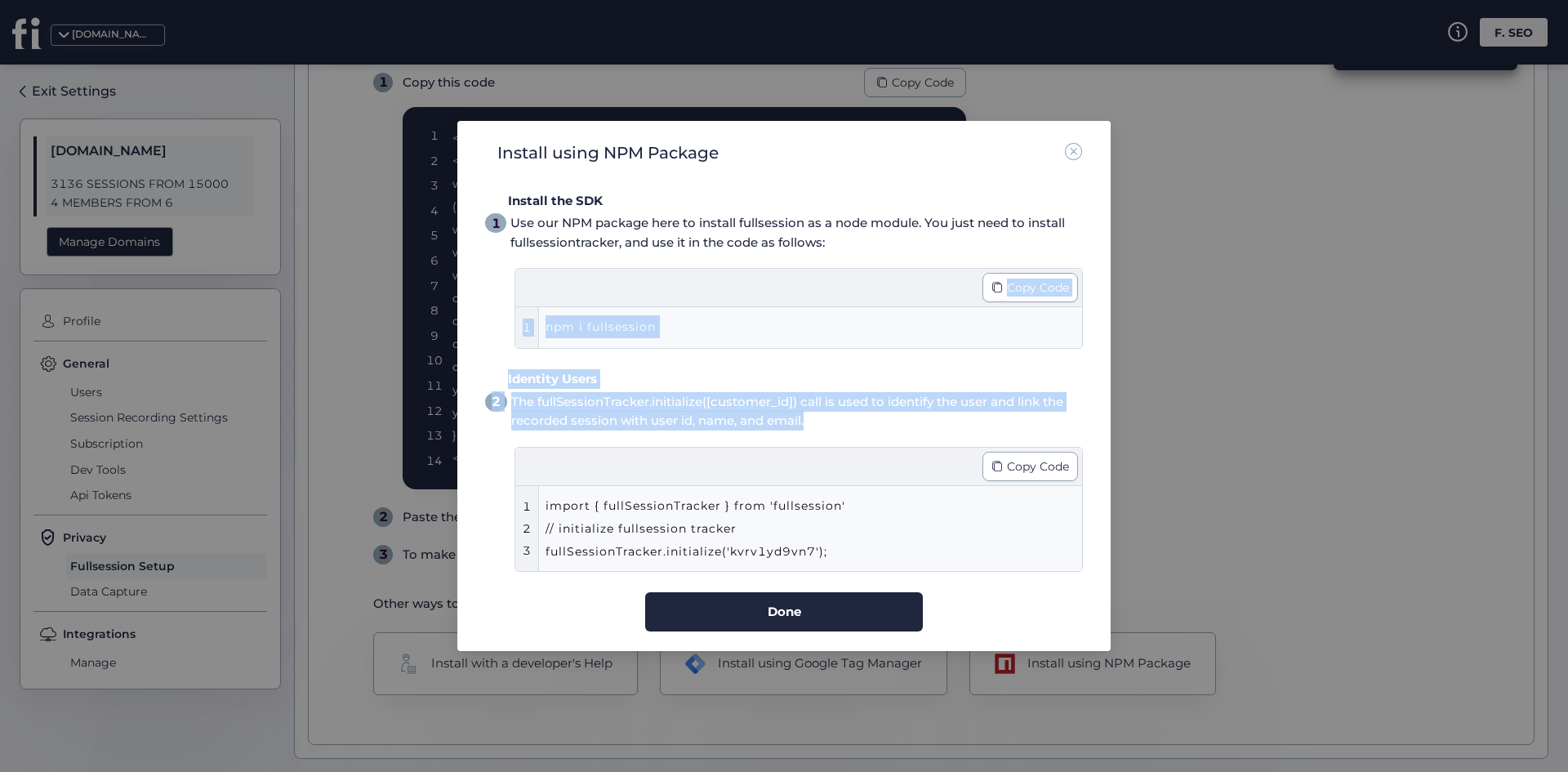
drag, startPoint x: 844, startPoint y: 422, endPoint x: 491, endPoint y: 302, distance: 372.8
click at [491, 302] on div "Install the SDK 1 Use our NPM package here to install fullsession as a node mod…" at bounding box center [784, 411] width 598 height 440
click at [920, 317] on div "npm i fullsession" at bounding box center [782, 327] width 473 height 25
click at [946, 296] on div "Copy Code" at bounding box center [799, 288] width 567 height 38
click at [875, 285] on div "Copy Code" at bounding box center [799, 288] width 567 height 38
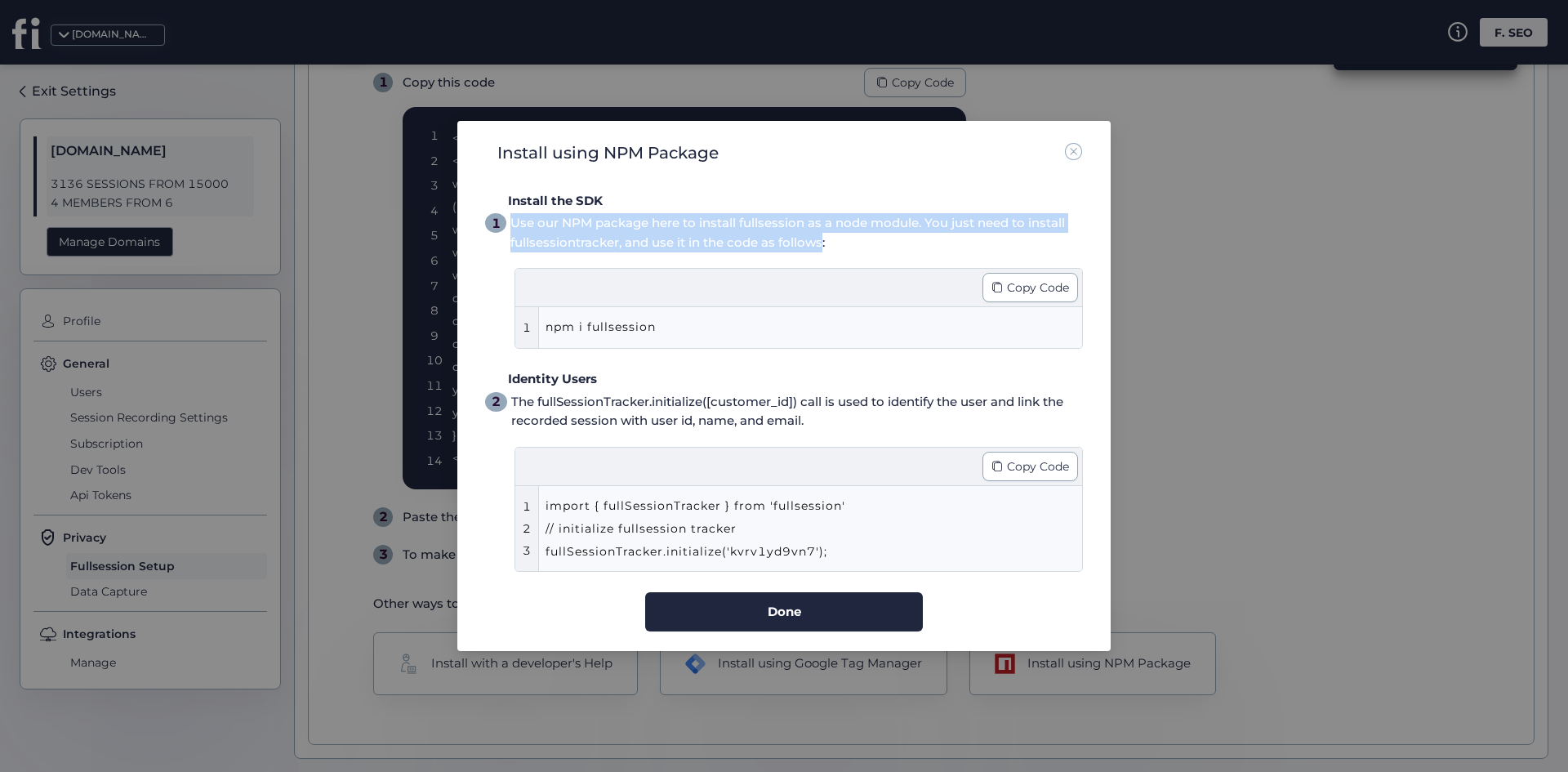
drag, startPoint x: 821, startPoint y: 254, endPoint x: 516, endPoint y: 215, distance: 307.5
click at [516, 215] on div "Install the SDK 1 Use our NPM package here to install fullsession as a node mod…" at bounding box center [784, 270] width 598 height 159
drag, startPoint x: 935, startPoint y: 250, endPoint x: 479, endPoint y: 143, distance: 468.4
click at [479, 143] on div "Install using NPM Package Install the SDK 1 Use our NPM package here to install…" at bounding box center [784, 386] width 614 height 491
